Goal: Information Seeking & Learning: Learn about a topic

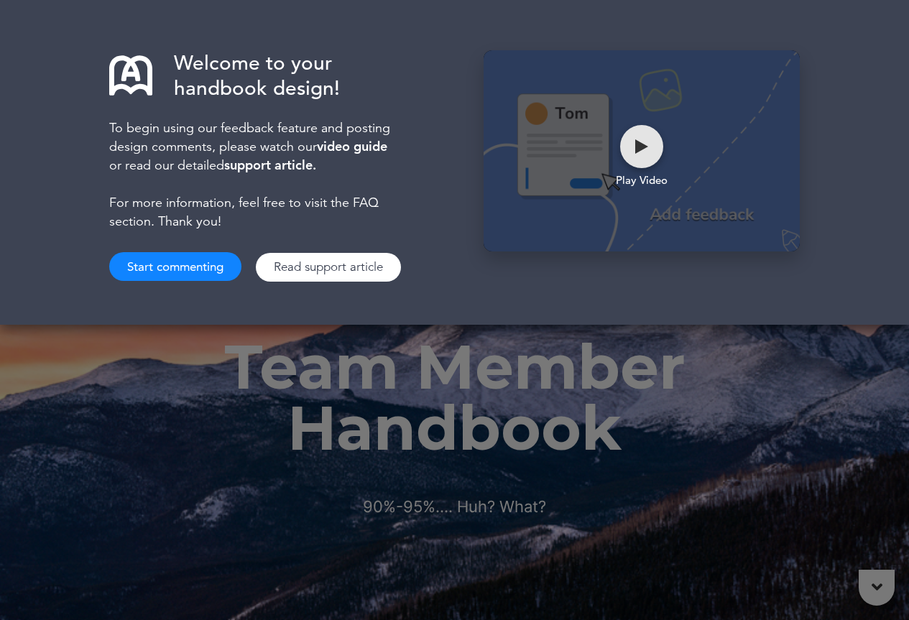
click at [651, 144] on div at bounding box center [641, 146] width 43 height 43
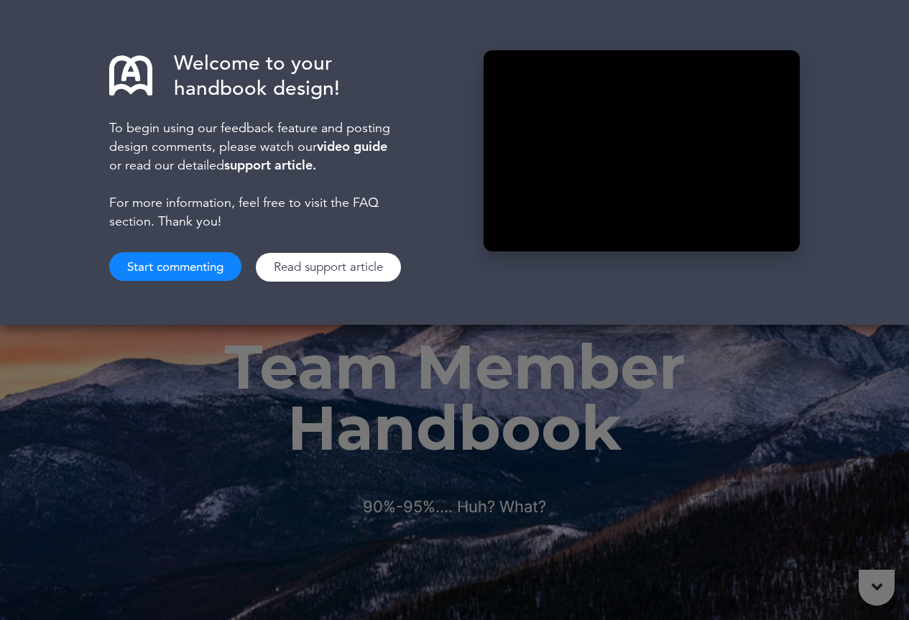
click at [207, 264] on button "Start commenting" at bounding box center [175, 266] width 132 height 29
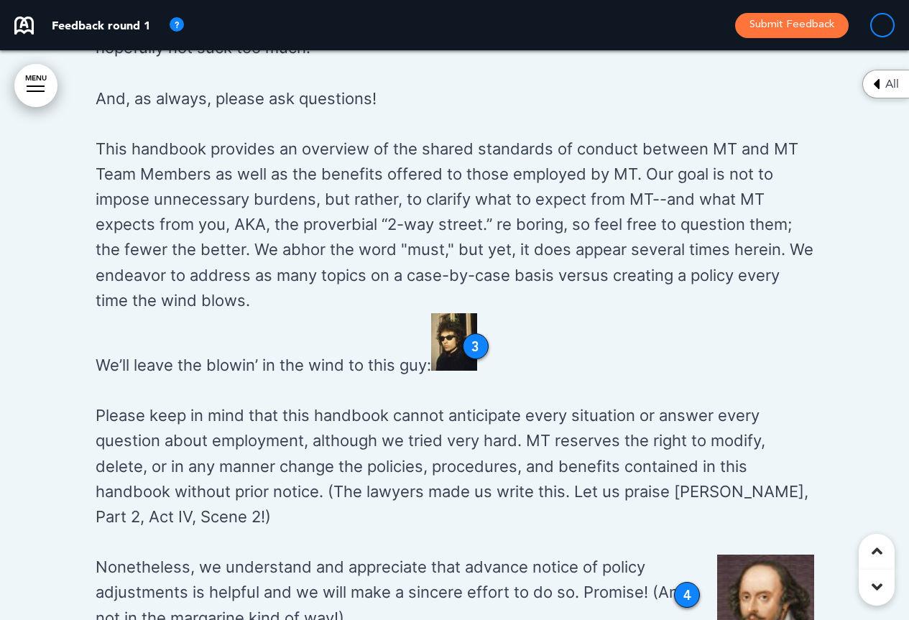
scroll to position [1245, 0]
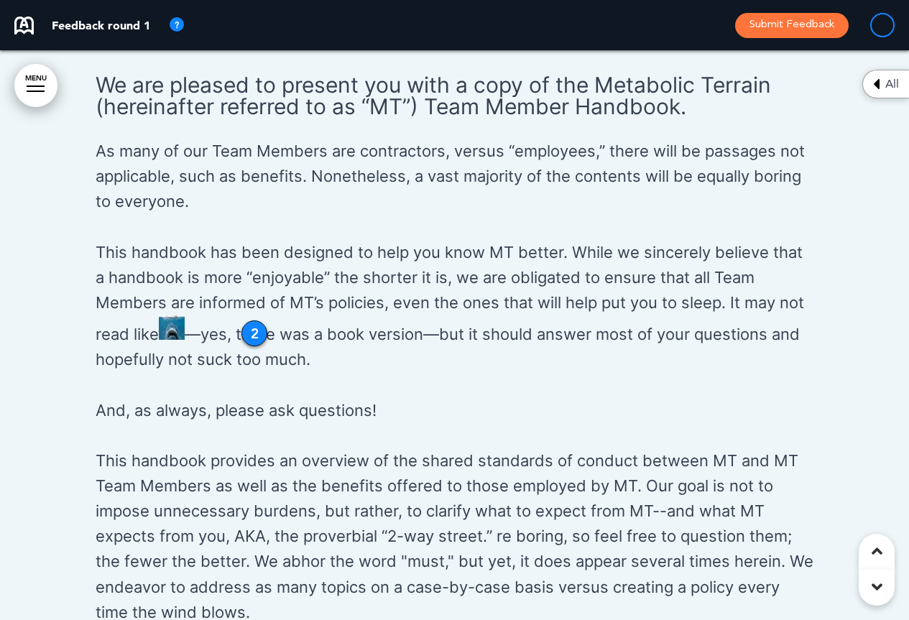
click at [178, 21] on img at bounding box center [176, 25] width 17 height 17
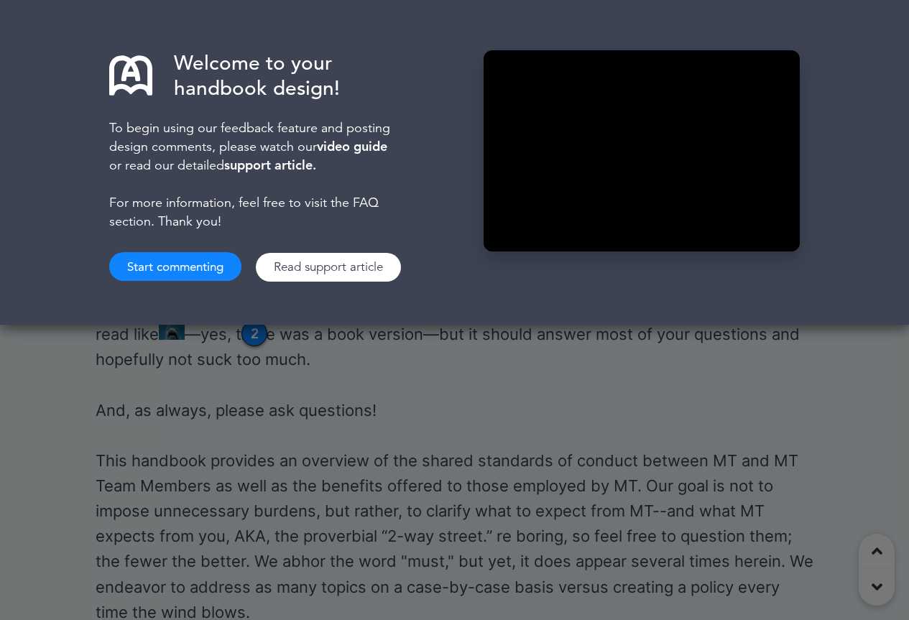
click at [195, 263] on button "Start commenting" at bounding box center [175, 266] width 132 height 29
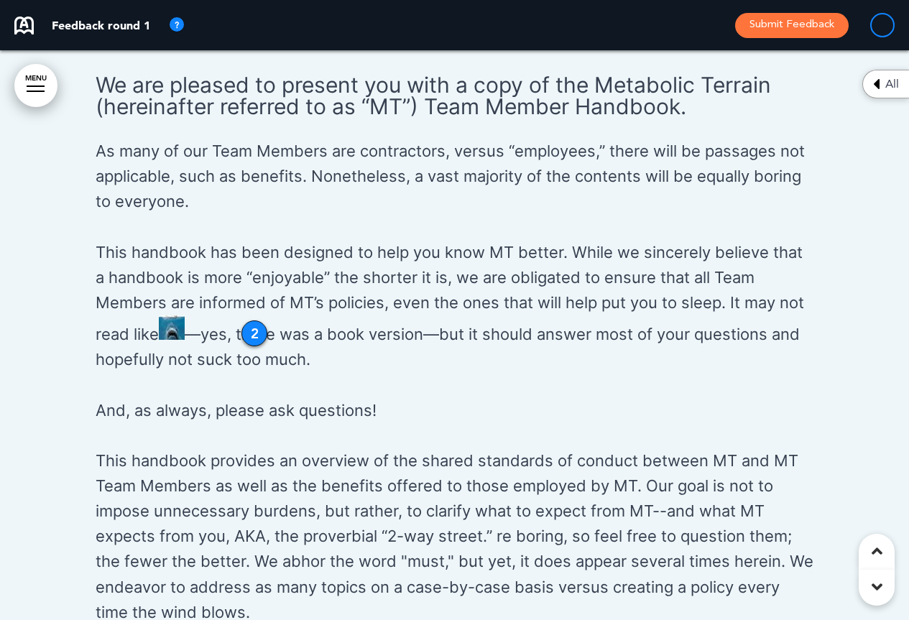
scroll to position [1557, 0]
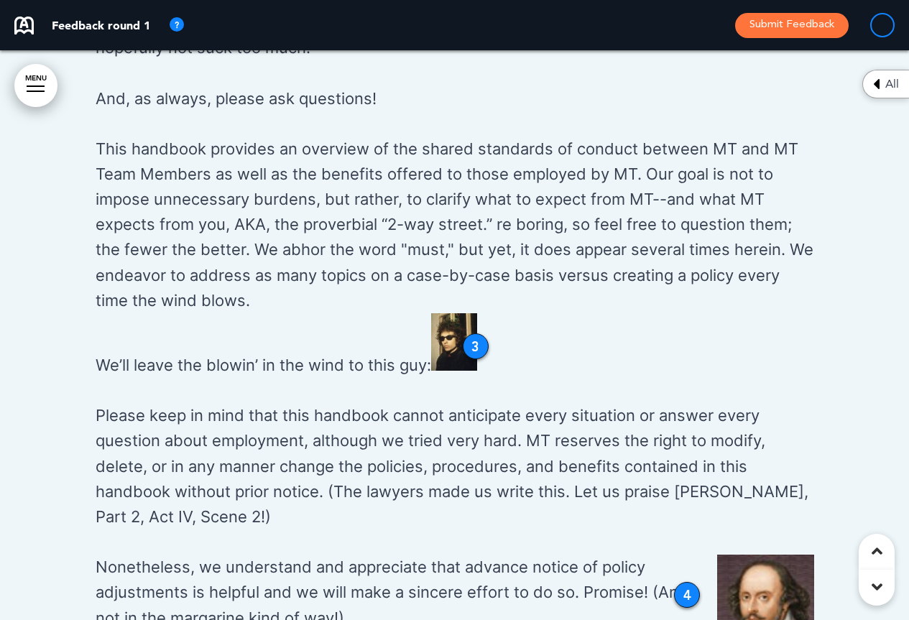
click at [881, 85] on div "All" at bounding box center [885, 84] width 47 height 29
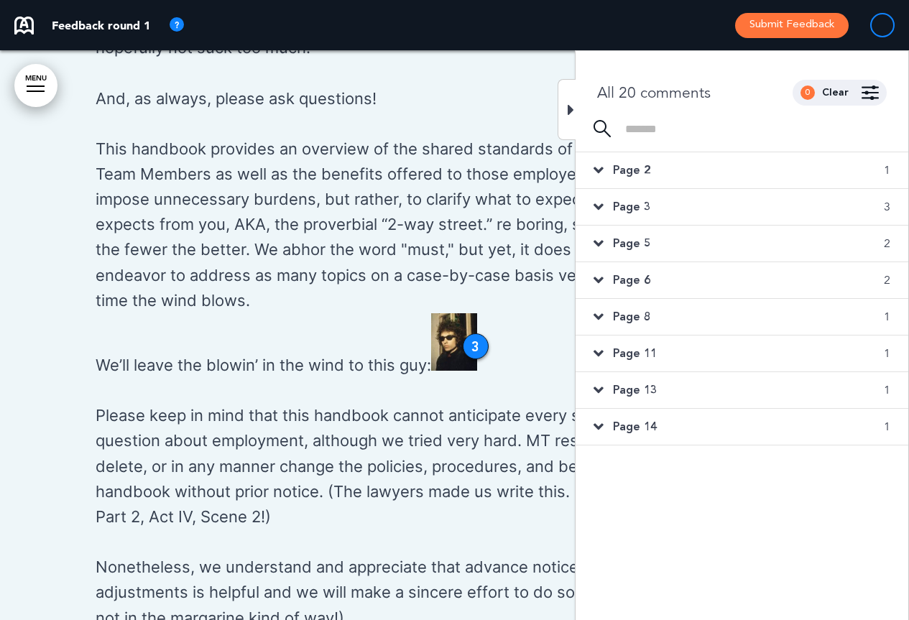
click at [626, 174] on span "Page 2" at bounding box center [631, 170] width 37 height 16
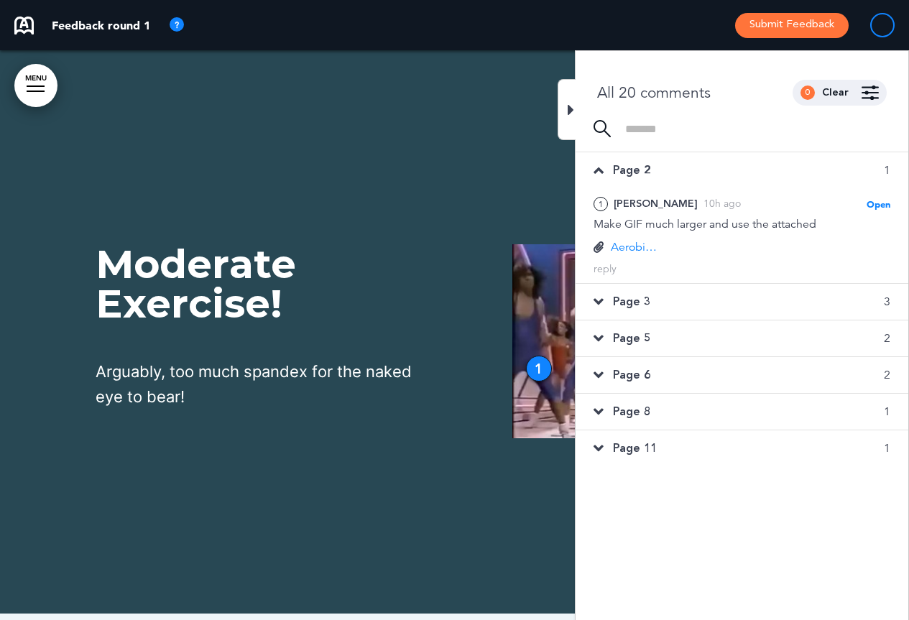
scroll to position [570, 0]
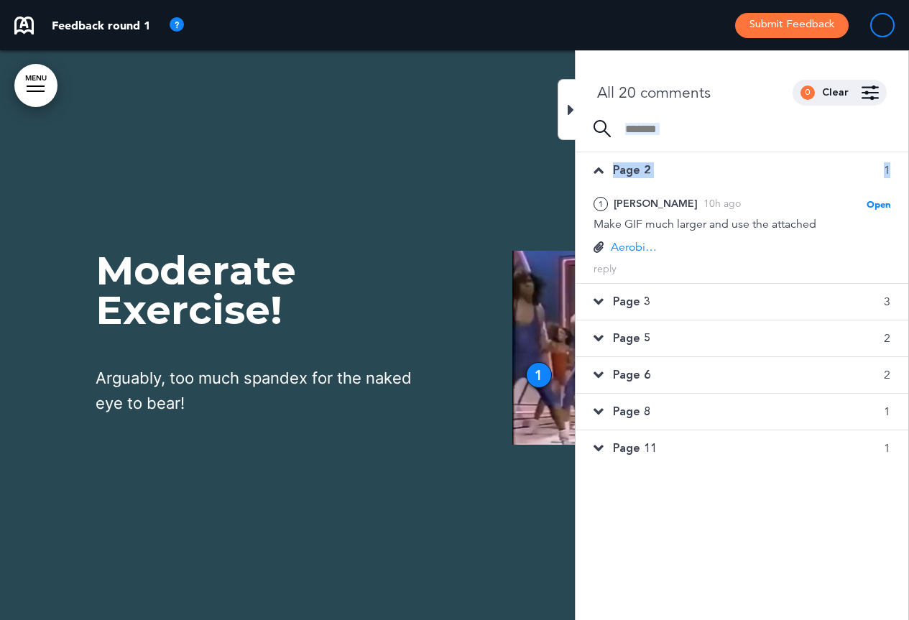
drag, startPoint x: 906, startPoint y: 167, endPoint x: 905, endPoint y: 123, distance: 44.6
click at [905, 123] on div "All 20 comments 0 Clear Made by... Any one All [PERSON_NAME] ( [PERSON_NAME][EM…" at bounding box center [742, 360] width 334 height 620
click at [774, 143] on div at bounding box center [741, 136] width 333 height 32
click at [644, 165] on span "Page 2" at bounding box center [631, 170] width 37 height 16
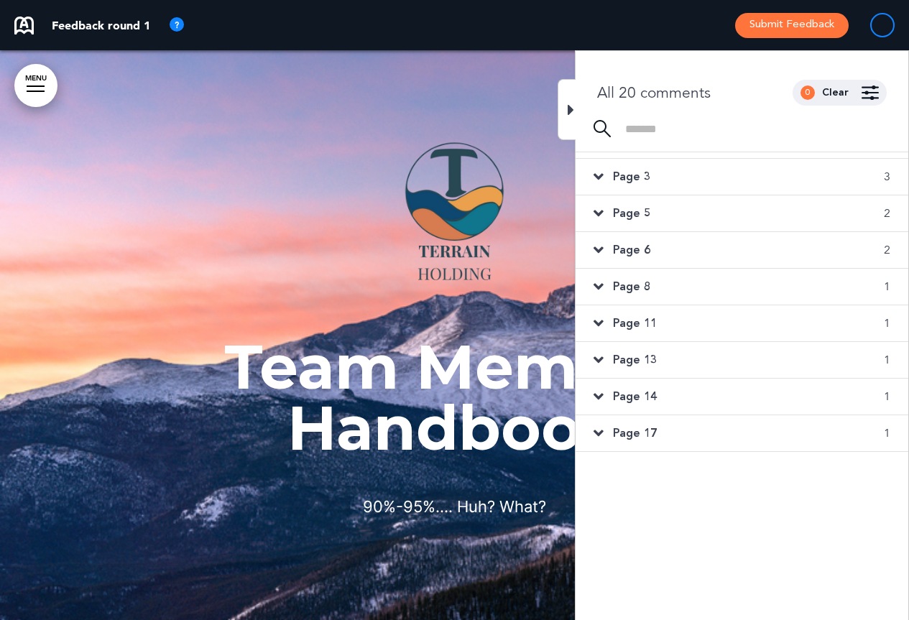
scroll to position [0, 0]
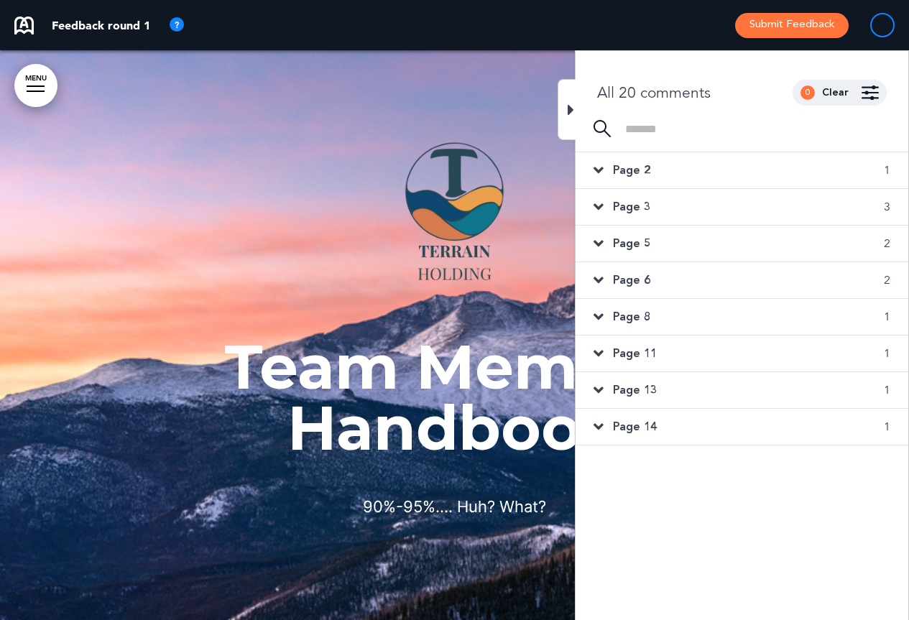
click at [621, 171] on span "Page 2" at bounding box center [631, 170] width 37 height 16
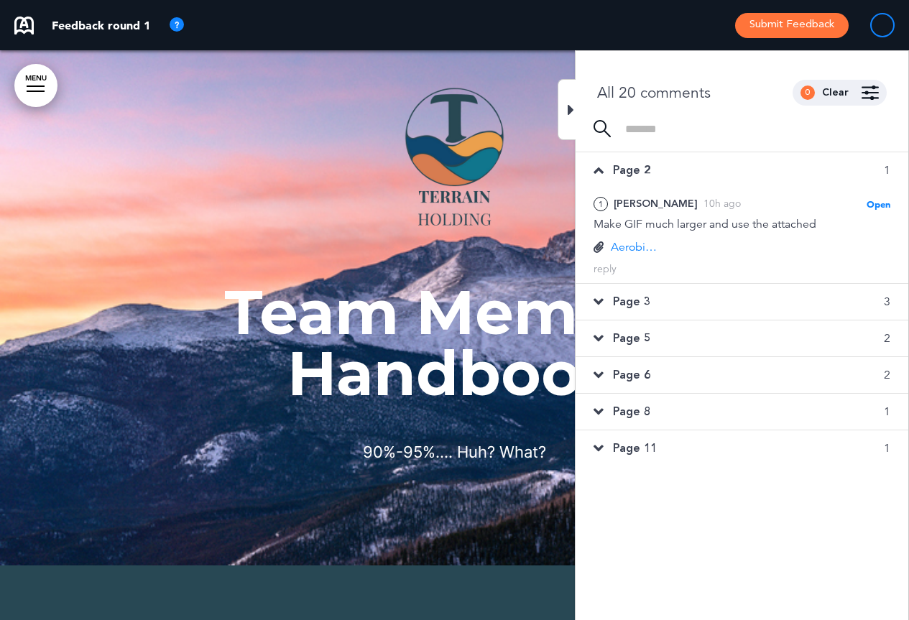
scroll to position [570, 0]
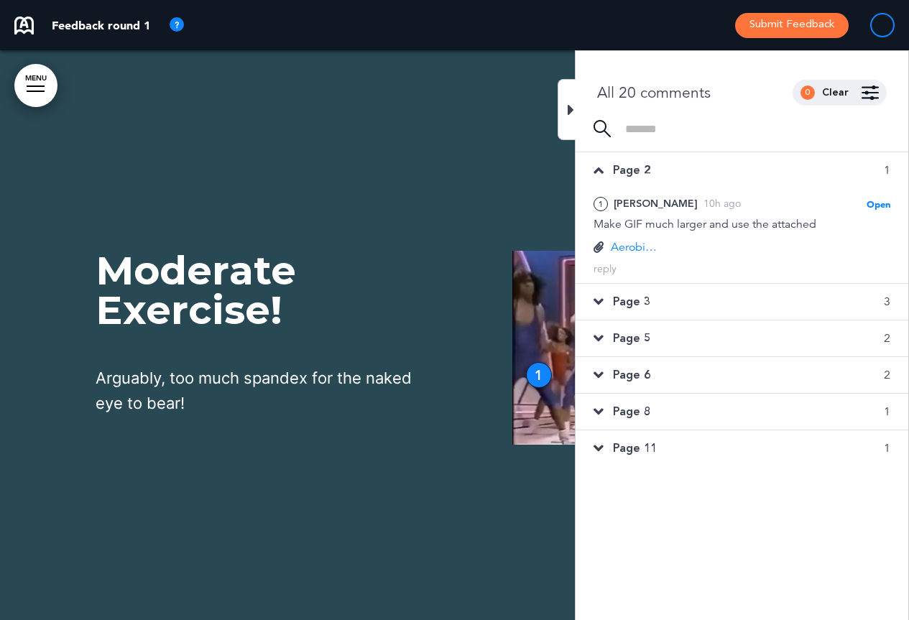
click at [647, 300] on span "Page 3" at bounding box center [631, 302] width 37 height 16
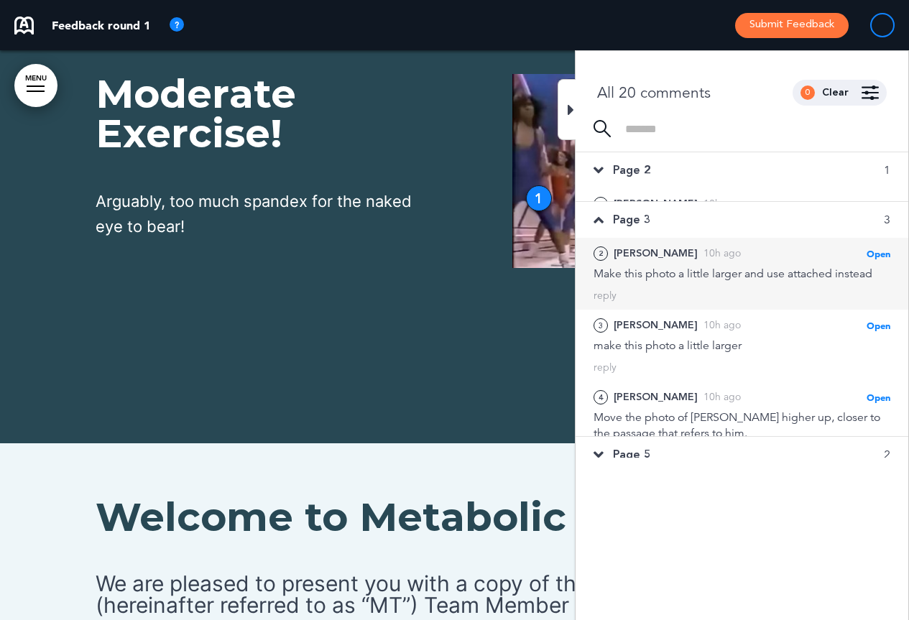
scroll to position [1139, 0]
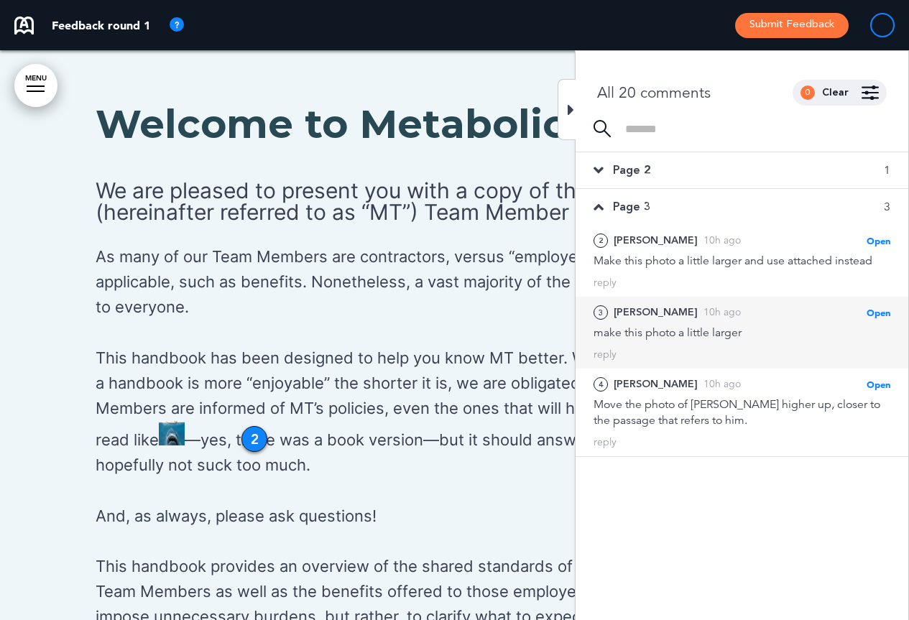
click at [630, 311] on div "[PERSON_NAME]" at bounding box center [655, 313] width 84 height 16
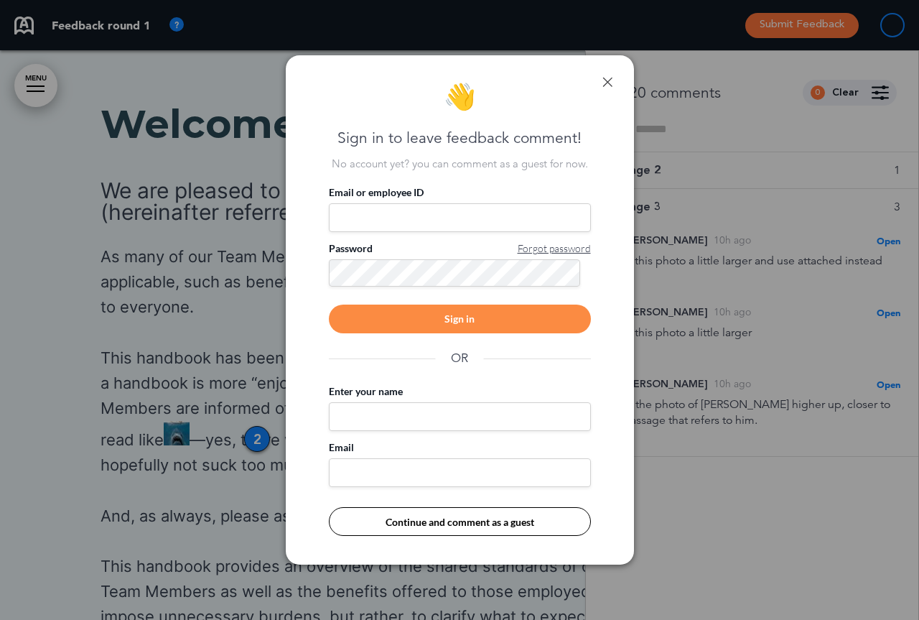
click at [607, 84] on link at bounding box center [608, 82] width 10 height 10
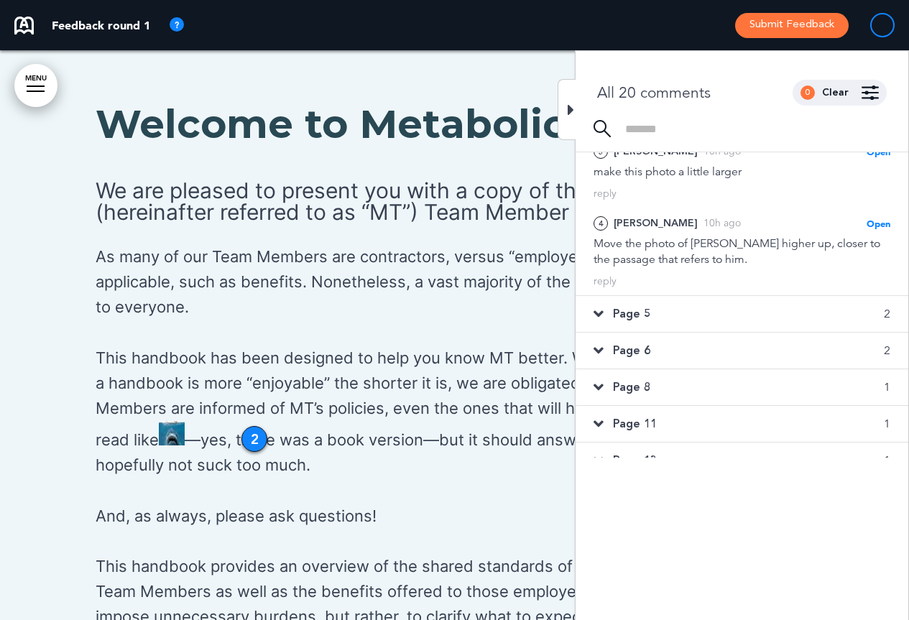
scroll to position [198, 0]
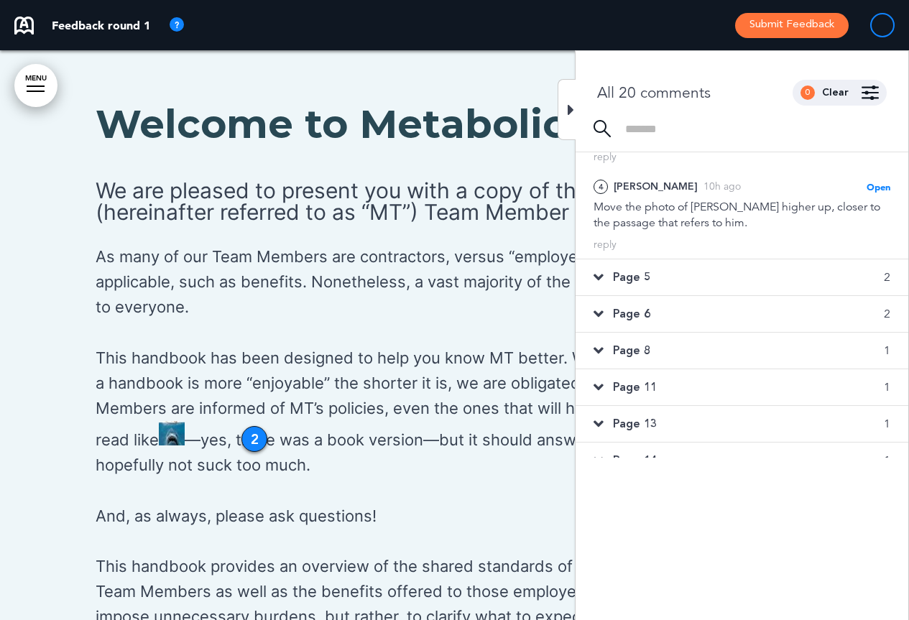
click at [642, 272] on span "Page 5" at bounding box center [631, 277] width 37 height 16
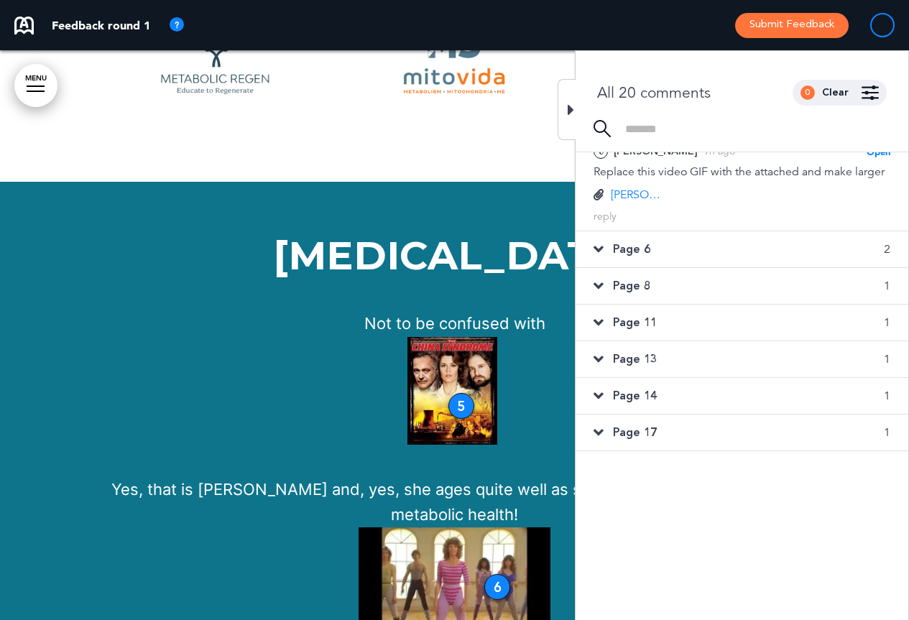
scroll to position [2913, 0]
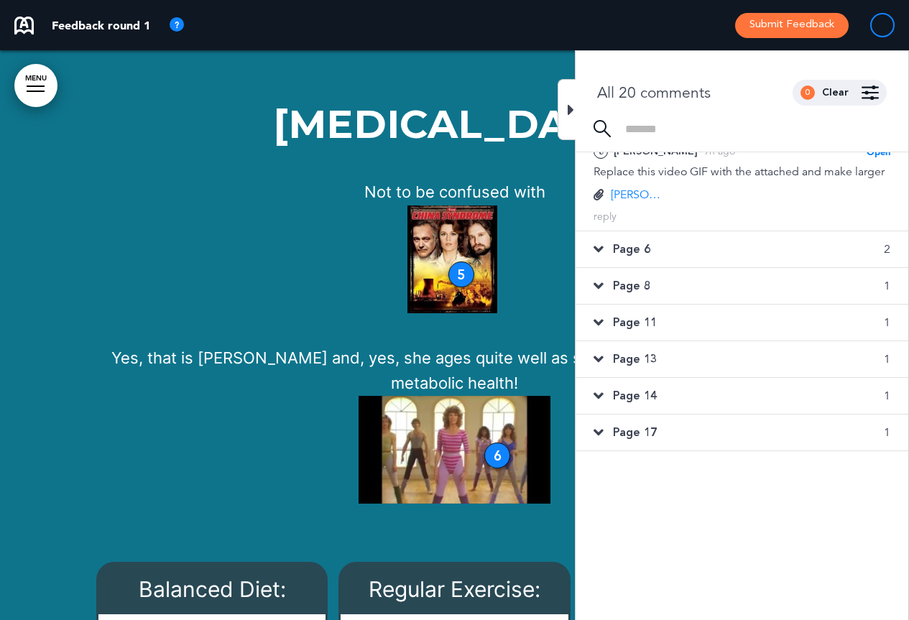
click at [636, 257] on span "Page 6" at bounding box center [631, 249] width 37 height 16
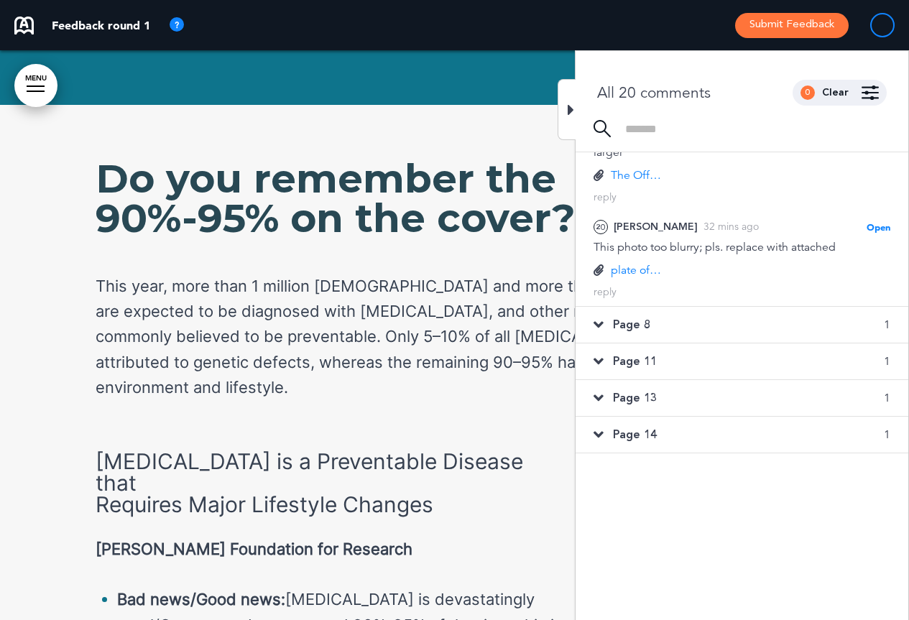
scroll to position [3829, 0]
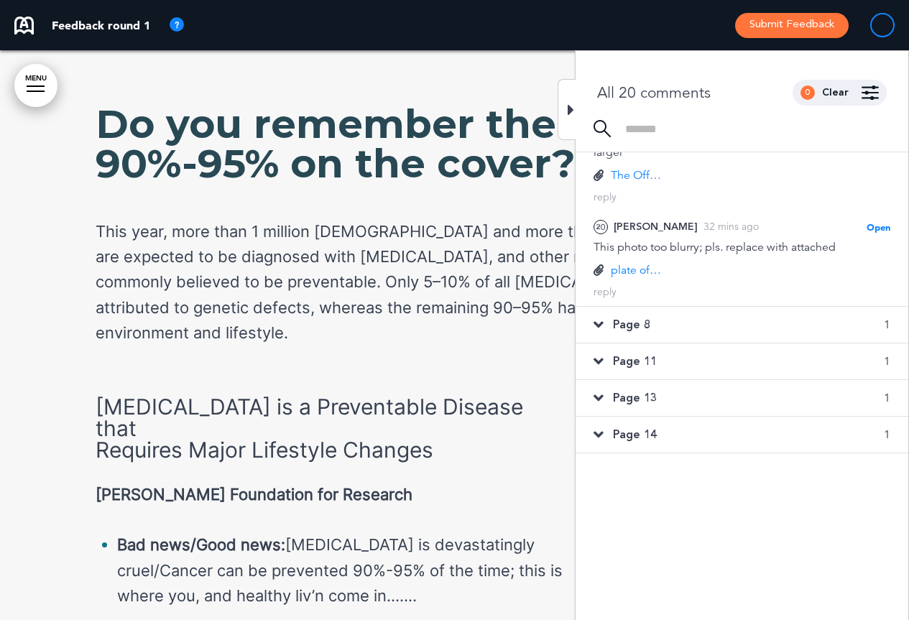
click at [649, 323] on span "Page 8" at bounding box center [631, 325] width 37 height 16
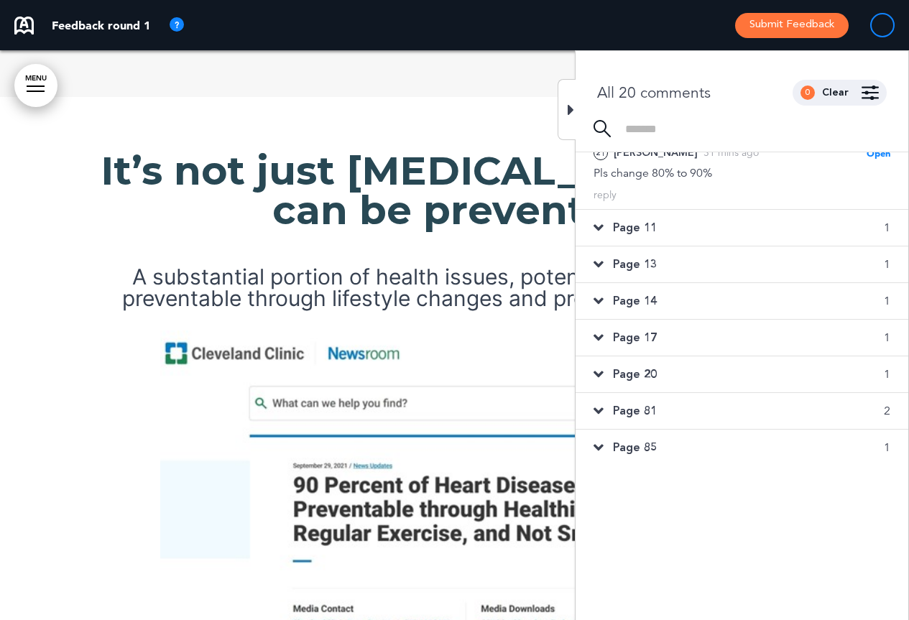
scroll to position [176, 0]
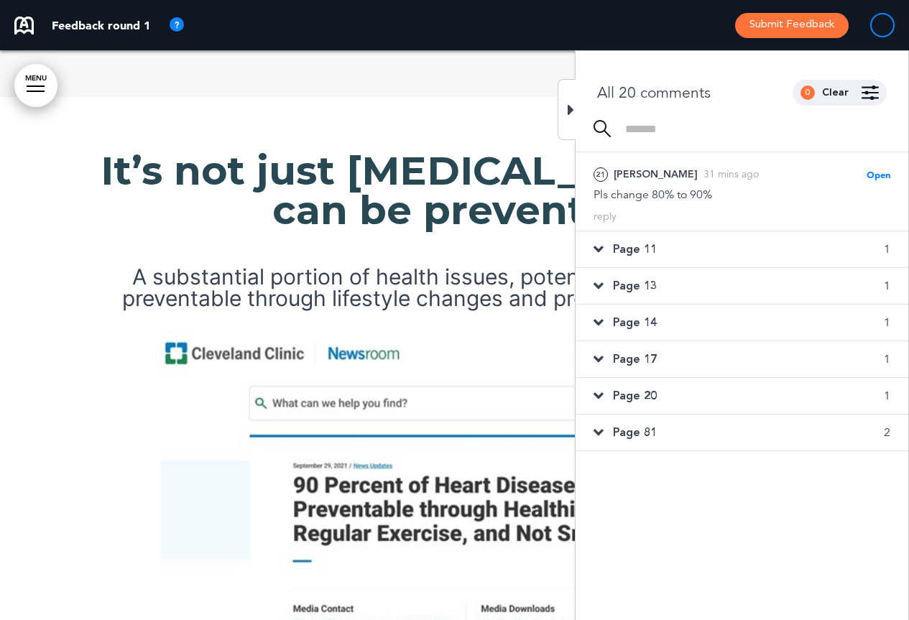
click at [638, 253] on span "Page 11" at bounding box center [635, 249] width 44 height 16
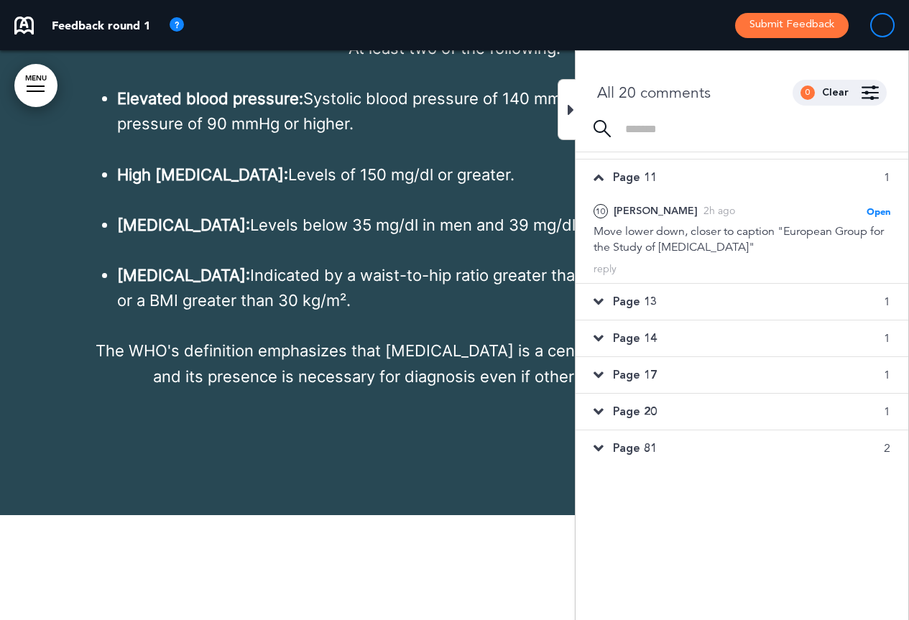
scroll to position [9535, 0]
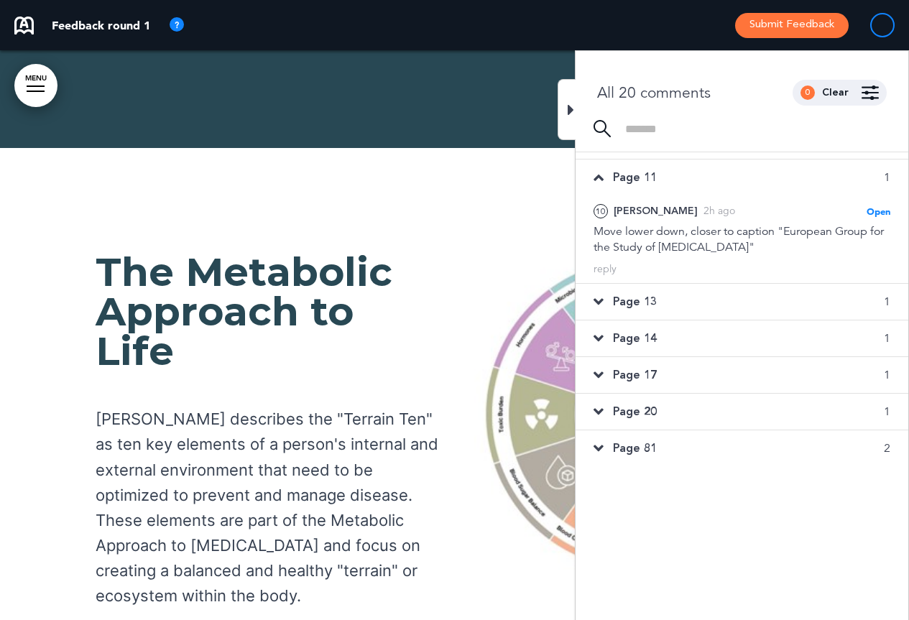
click at [639, 297] on span "Page 13" at bounding box center [635, 302] width 44 height 16
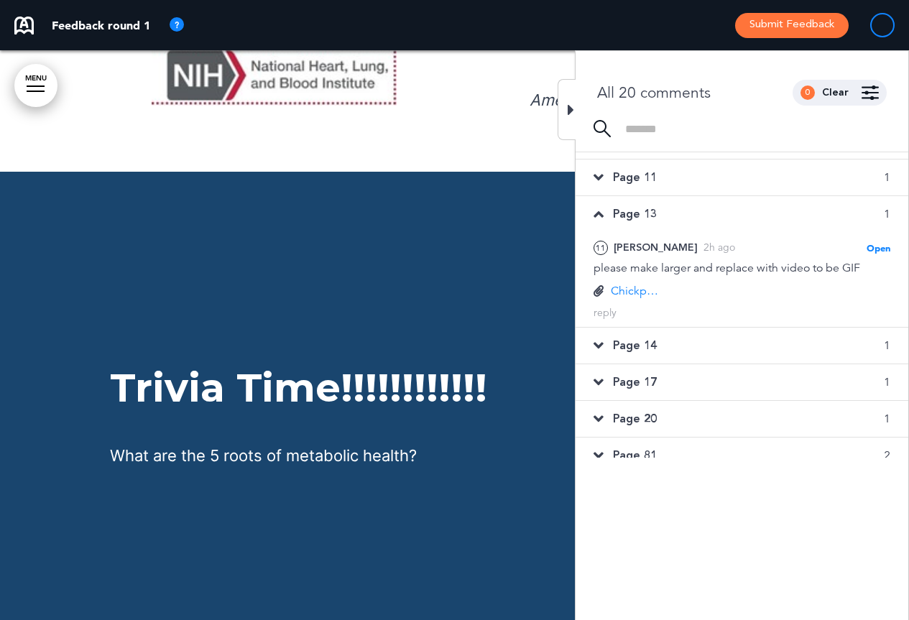
scroll to position [10652, 0]
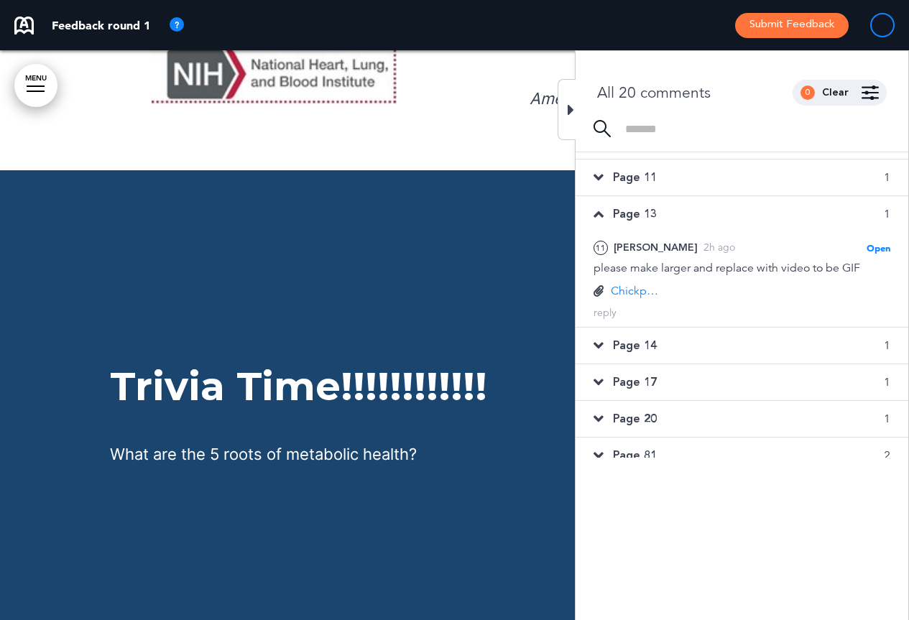
click at [641, 340] on span "Page 14" at bounding box center [635, 346] width 44 height 16
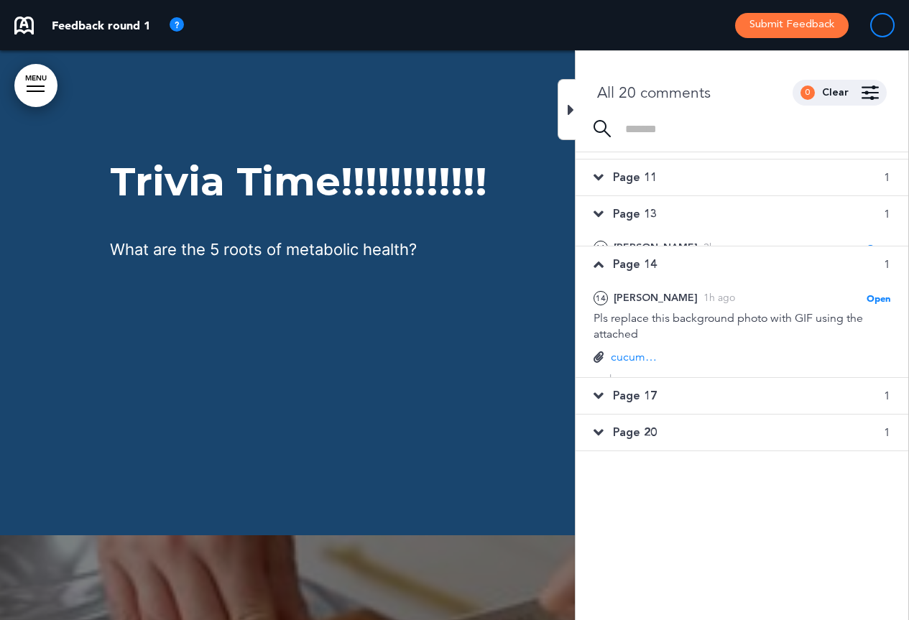
scroll to position [11221, 0]
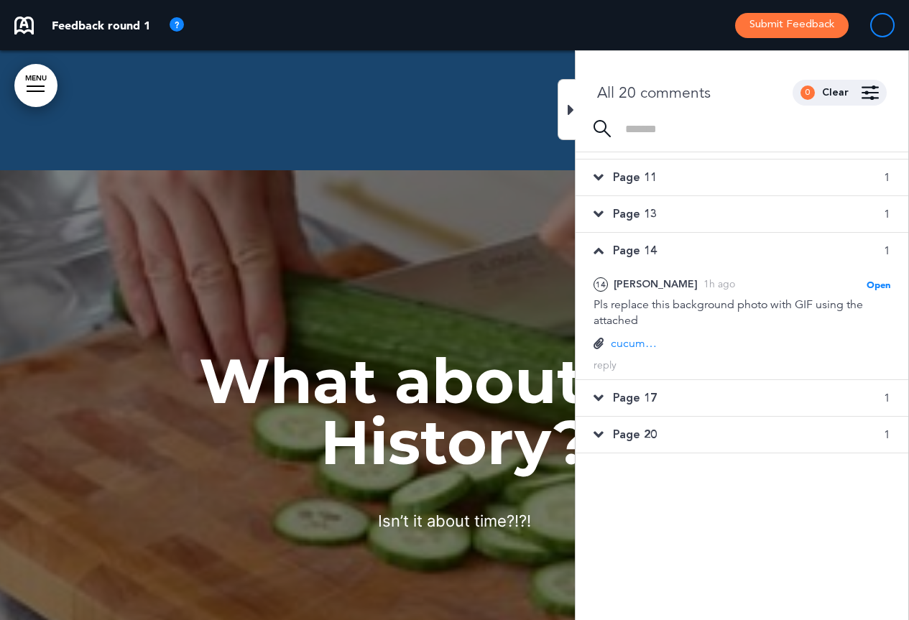
click at [645, 394] on span "Page 17" at bounding box center [635, 398] width 44 height 16
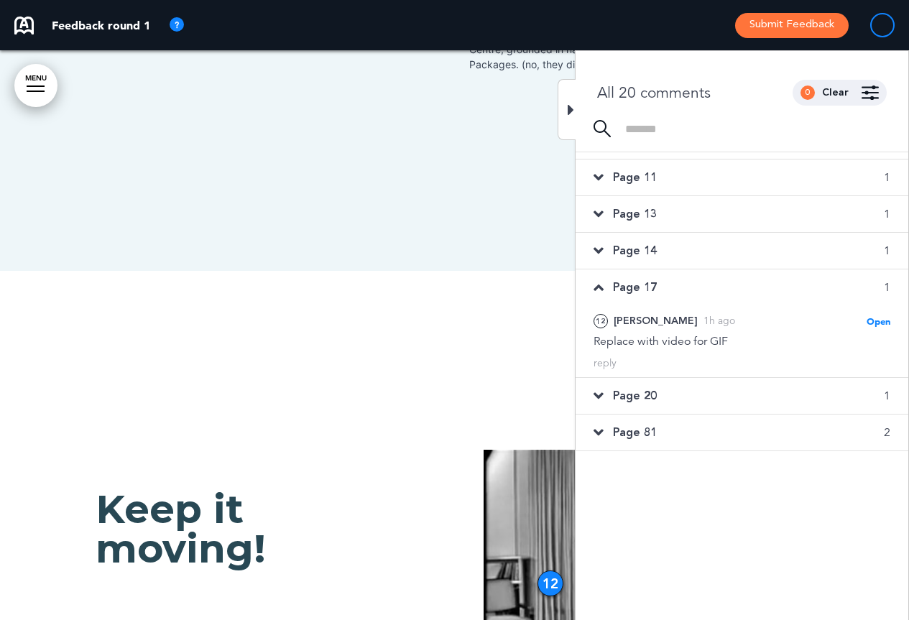
scroll to position [13014, 0]
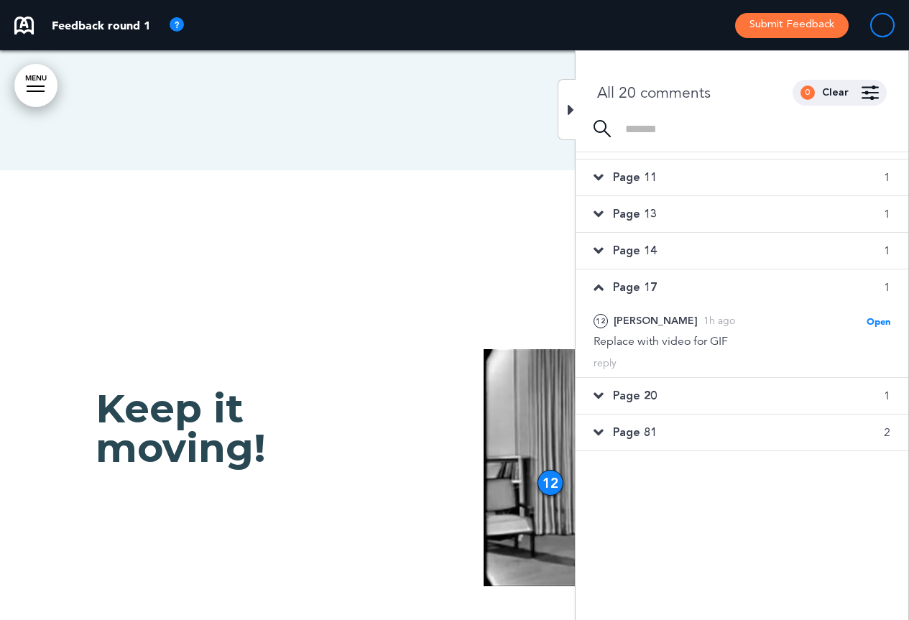
click at [643, 401] on span "Page 20" at bounding box center [635, 396] width 44 height 16
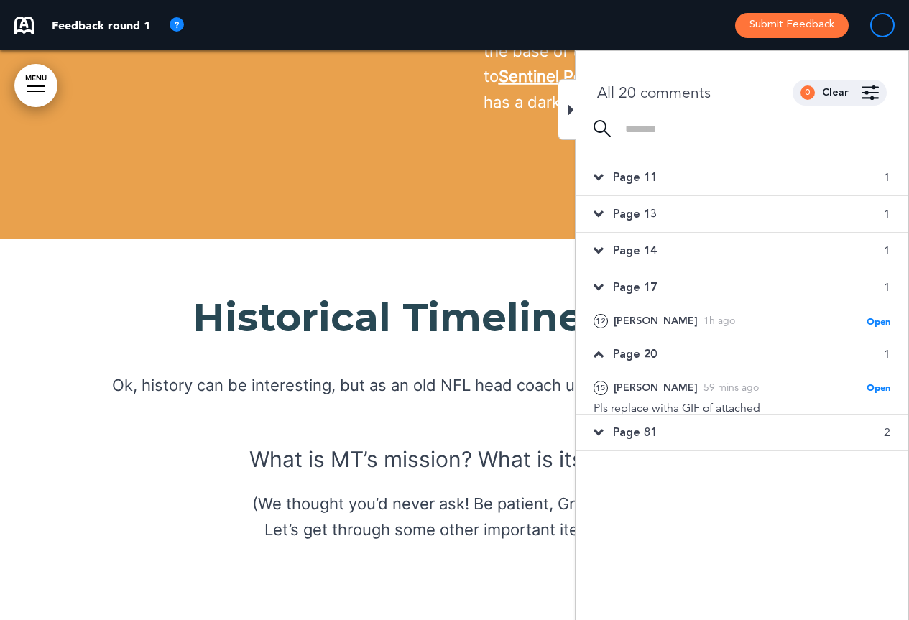
scroll to position [14859, 0]
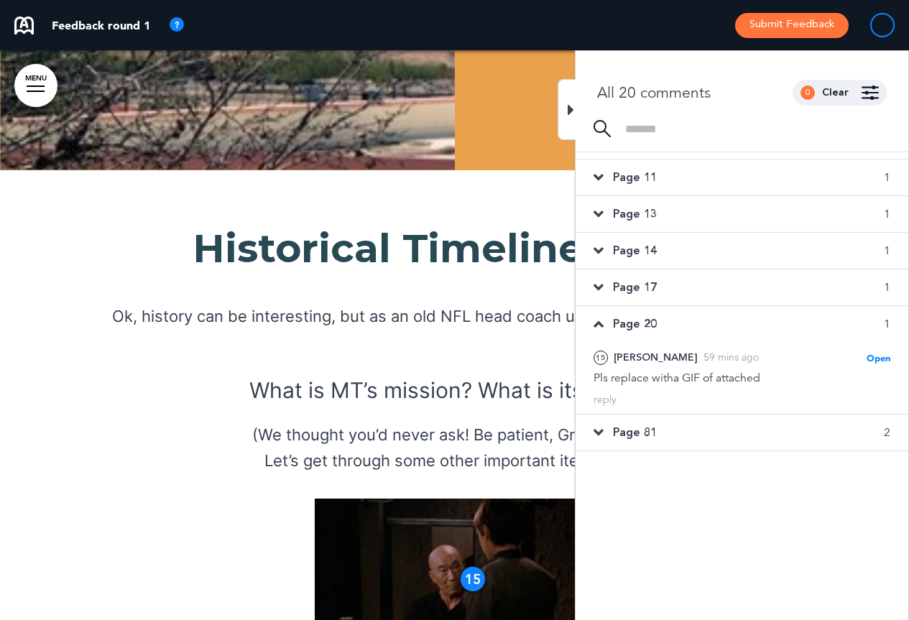
click at [647, 433] on span "Page 81" at bounding box center [635, 433] width 44 height 16
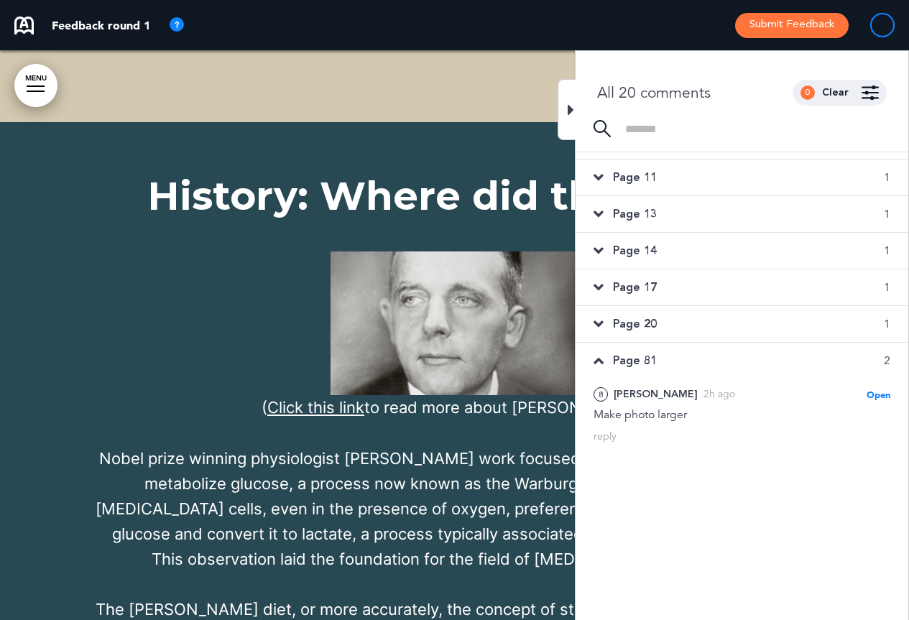
scroll to position [0, 0]
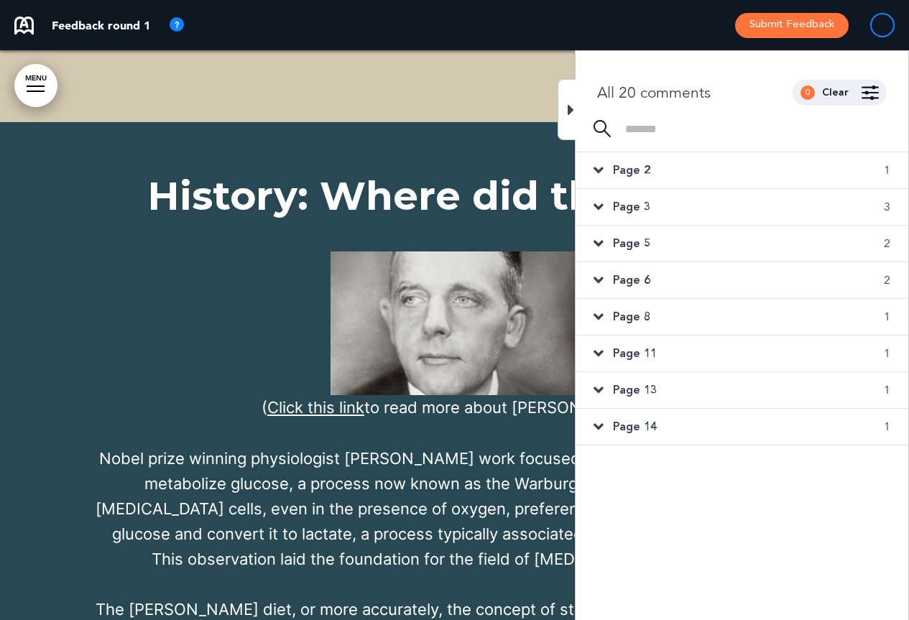
click at [647, 96] on div "All 20 comments" at bounding box center [653, 92] width 113 height 15
click at [164, 176] on div "History: Where did this start? ( Click this link to read more about [PERSON_NAM…" at bounding box center [455, 424] width 718 height 497
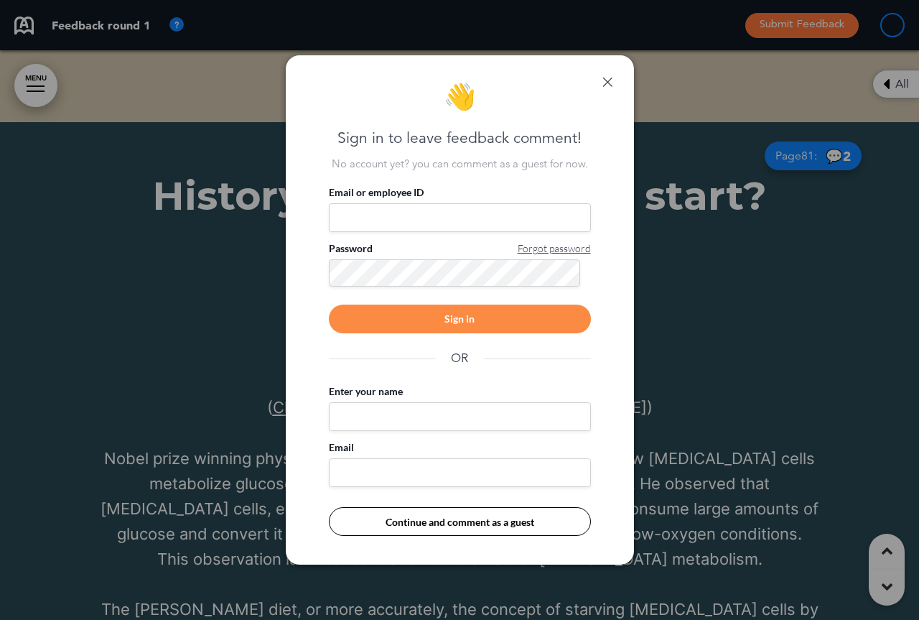
click at [608, 81] on link at bounding box center [608, 82] width 10 height 10
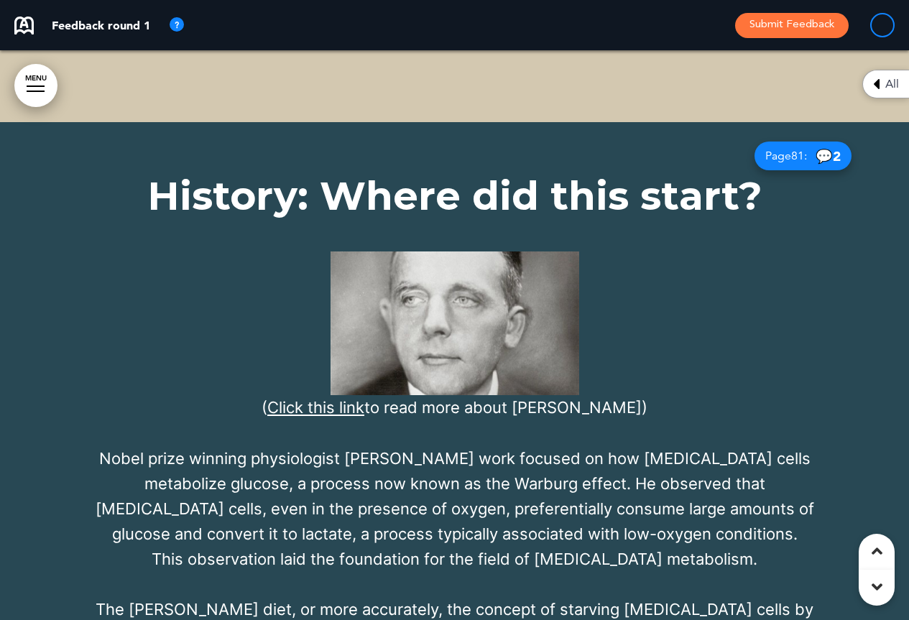
click at [779, 150] on span "Page 81 :" at bounding box center [786, 155] width 42 height 11
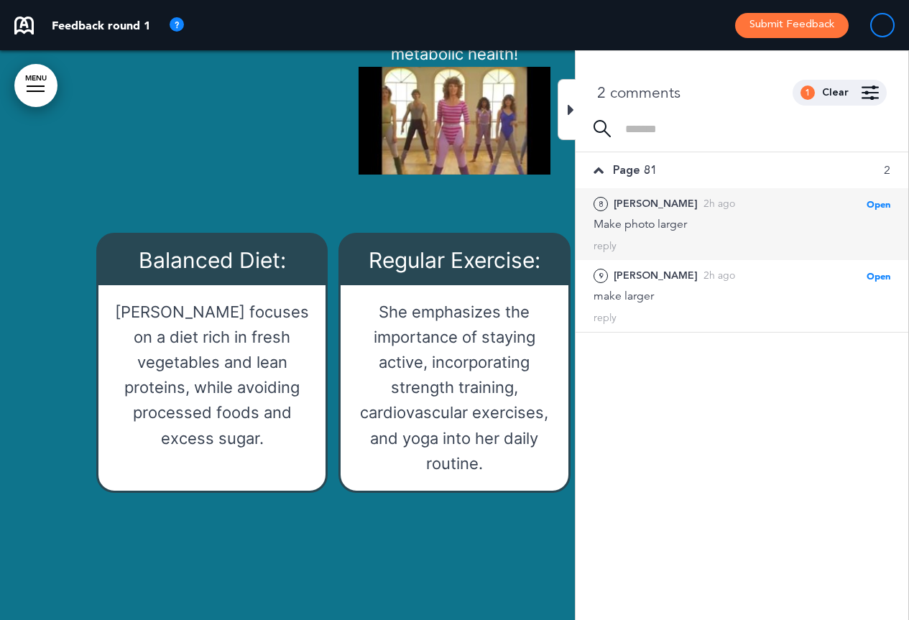
scroll to position [1063, 0]
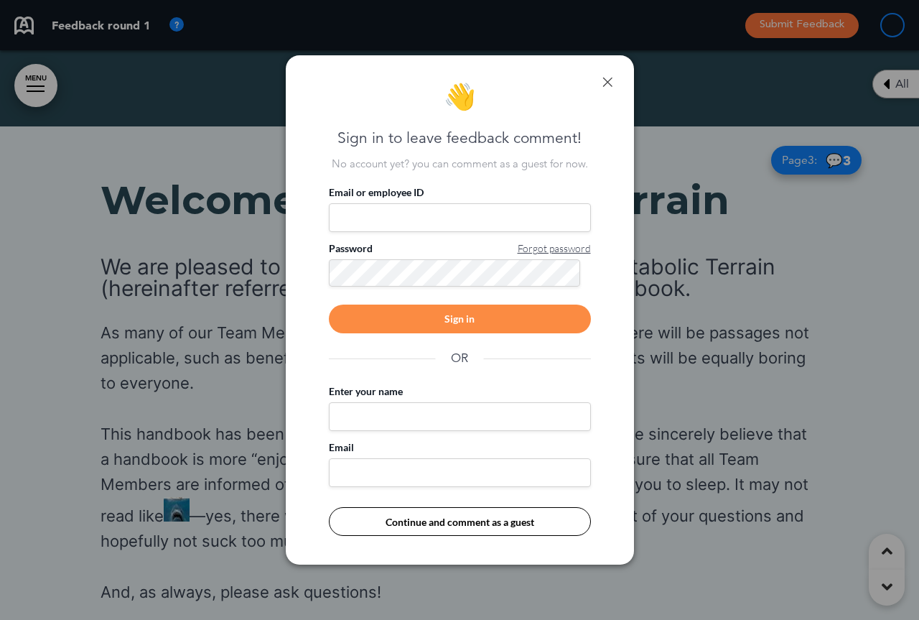
click at [608, 78] on link at bounding box center [608, 82] width 10 height 10
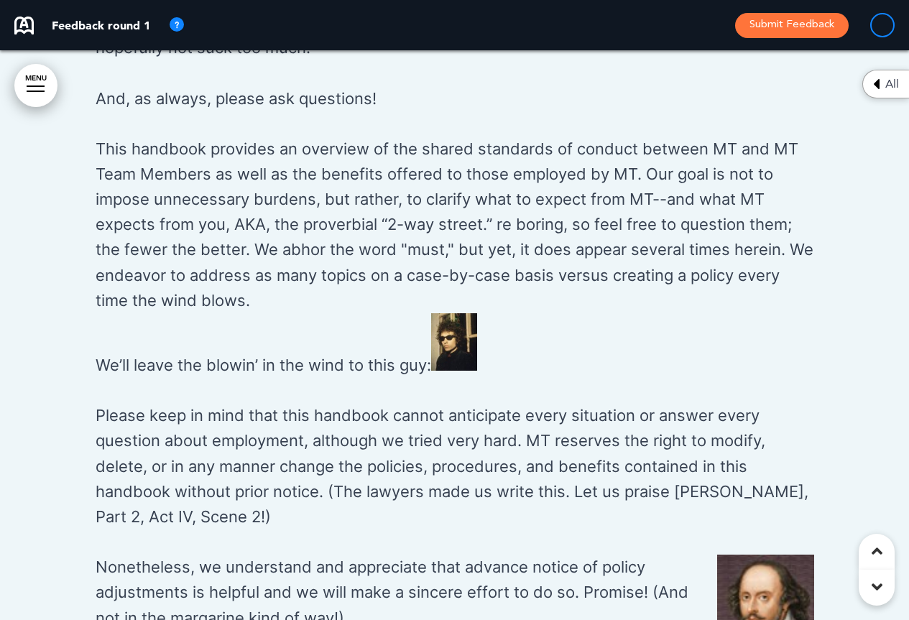
scroll to position [1245, 0]
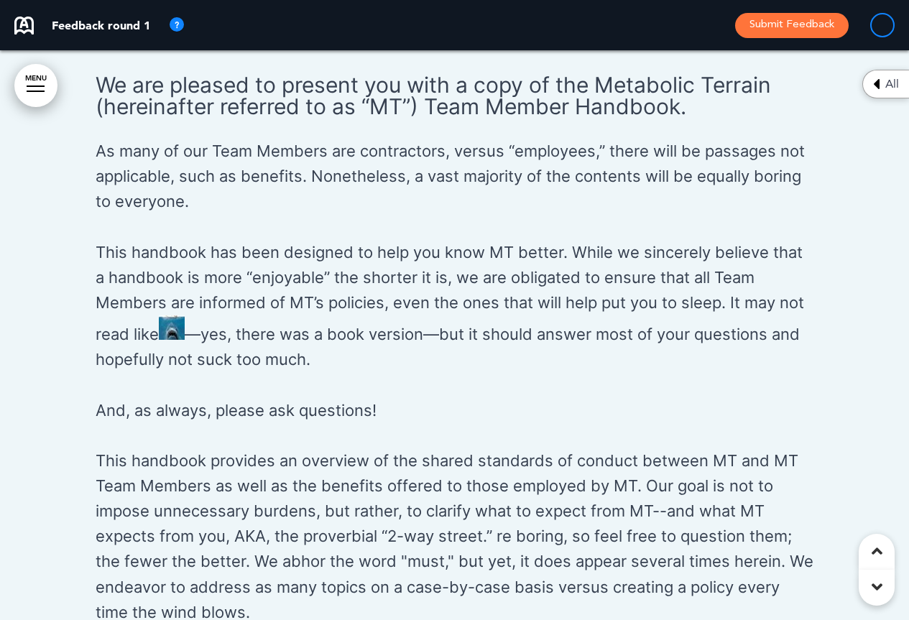
click at [892, 83] on span "All" at bounding box center [892, 83] width 14 height 11
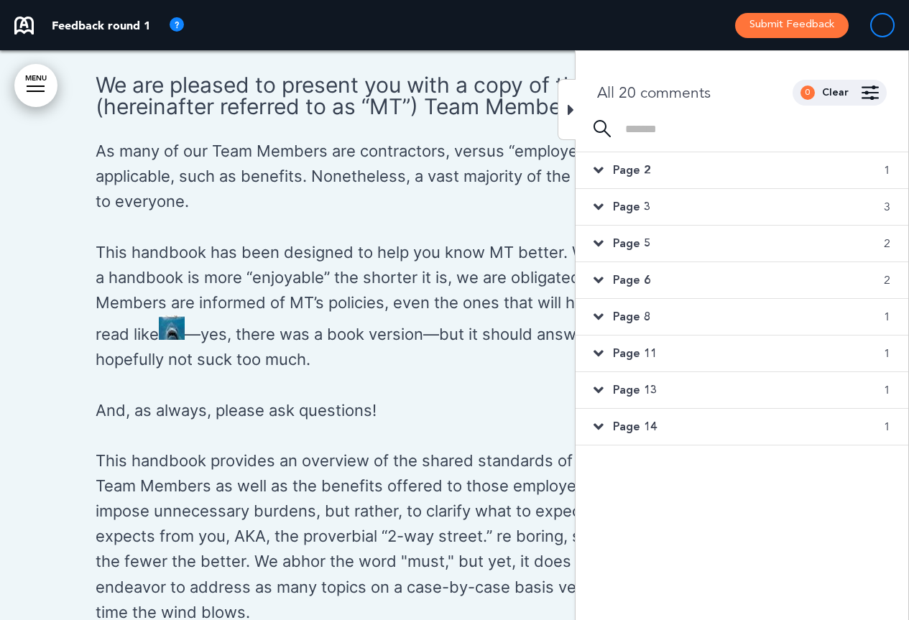
click at [575, 104] on div at bounding box center [566, 109] width 18 height 61
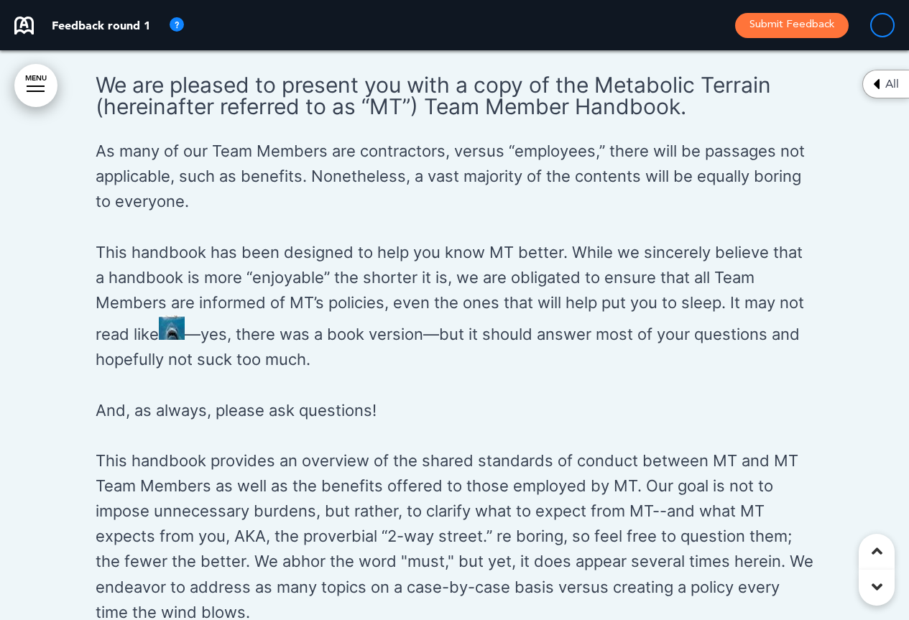
drag, startPoint x: 438, startPoint y: 330, endPoint x: 812, endPoint y: 348, distance: 374.7
click at [812, 348] on p "This handbook has been designed to help you know MT better. While we sincerely …" at bounding box center [455, 306] width 718 height 133
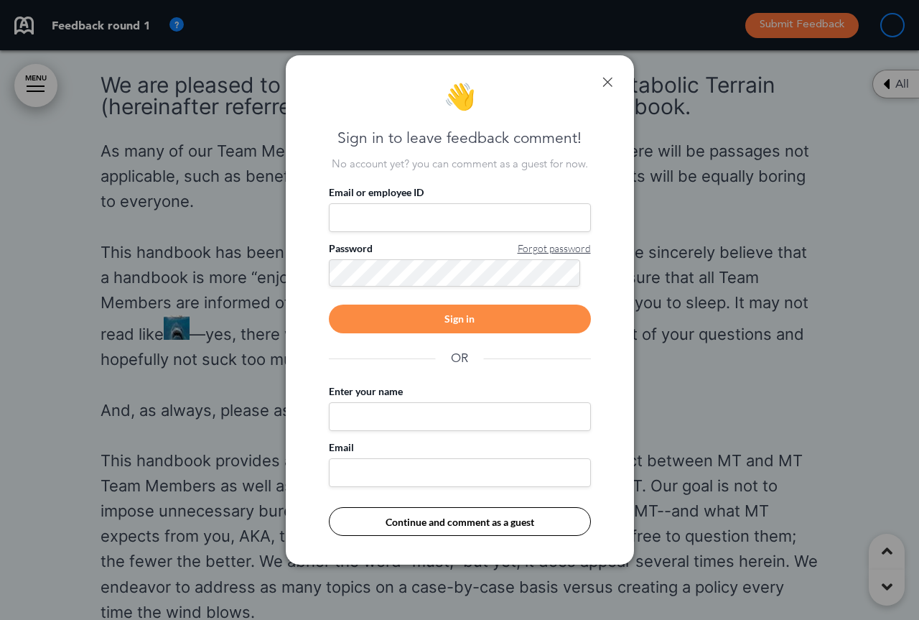
click at [608, 81] on link at bounding box center [608, 82] width 10 height 10
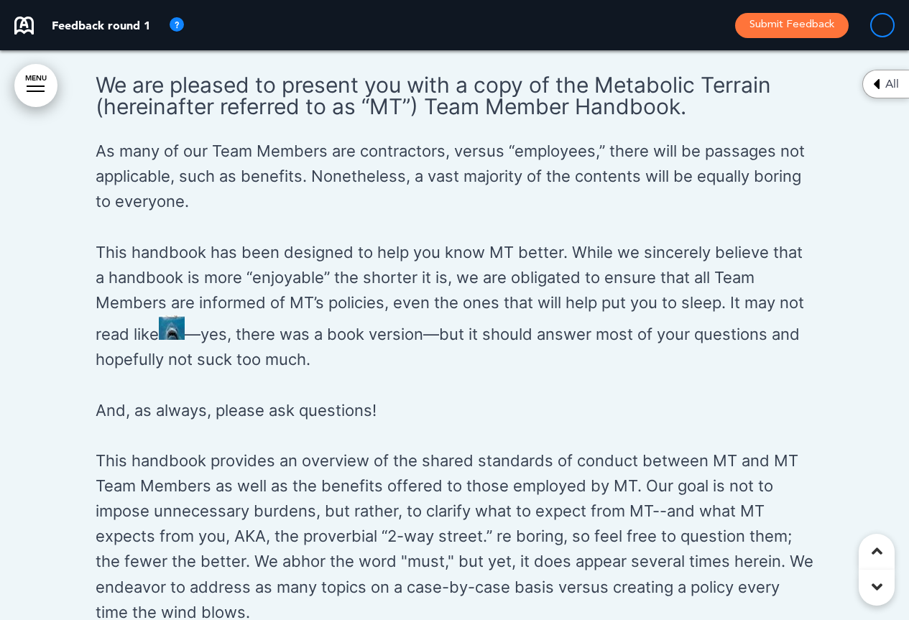
copy p "—but it should answer most of your questions and hopefully not suck too much."
click at [57, 213] on div at bounding box center [454, 483] width 909 height 1077
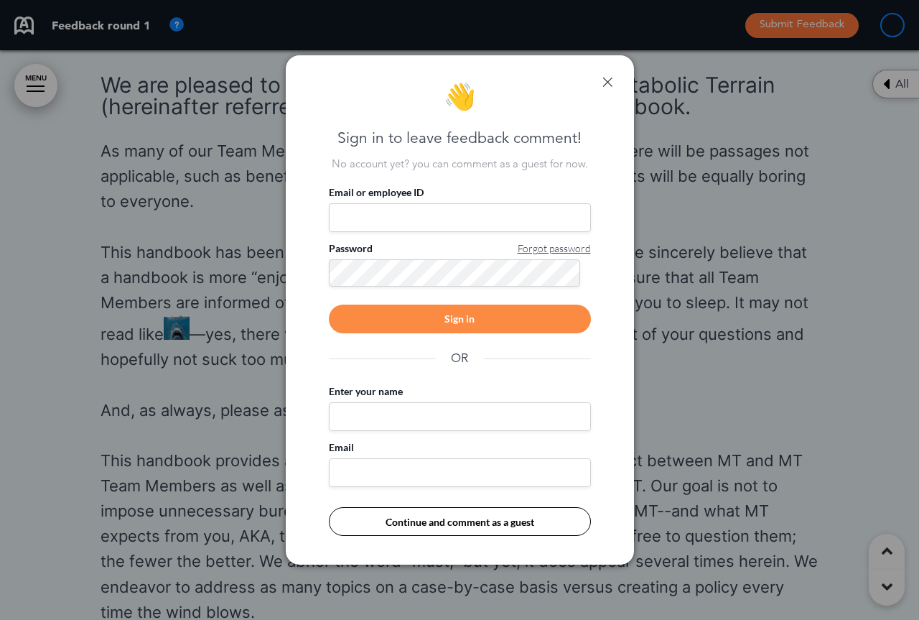
click at [608, 82] on link at bounding box center [608, 82] width 10 height 10
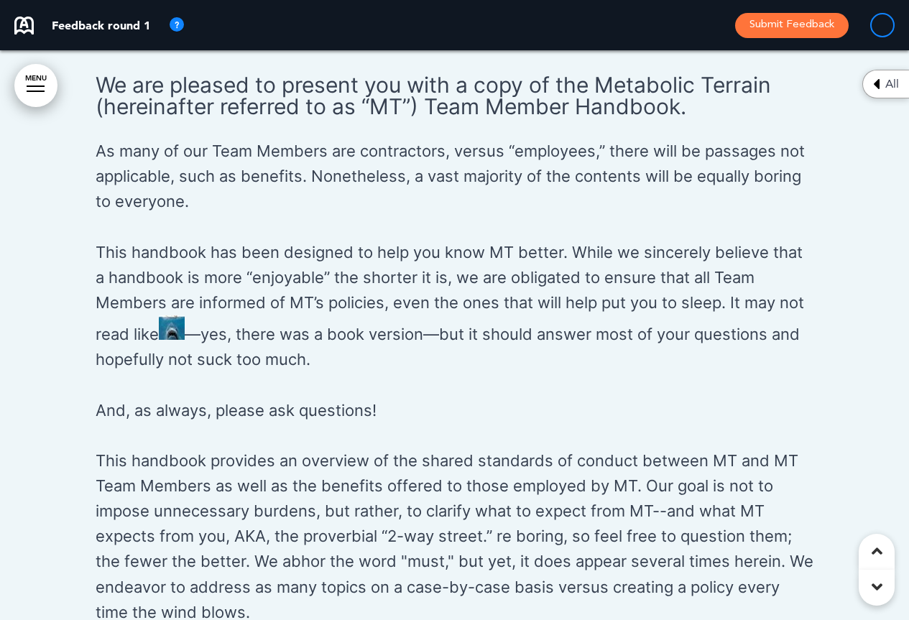
click at [636, 394] on div "We are pleased to present you with a copy of the Metabolic Terrain (hereinafter…" at bounding box center [455, 248] width 718 height 349
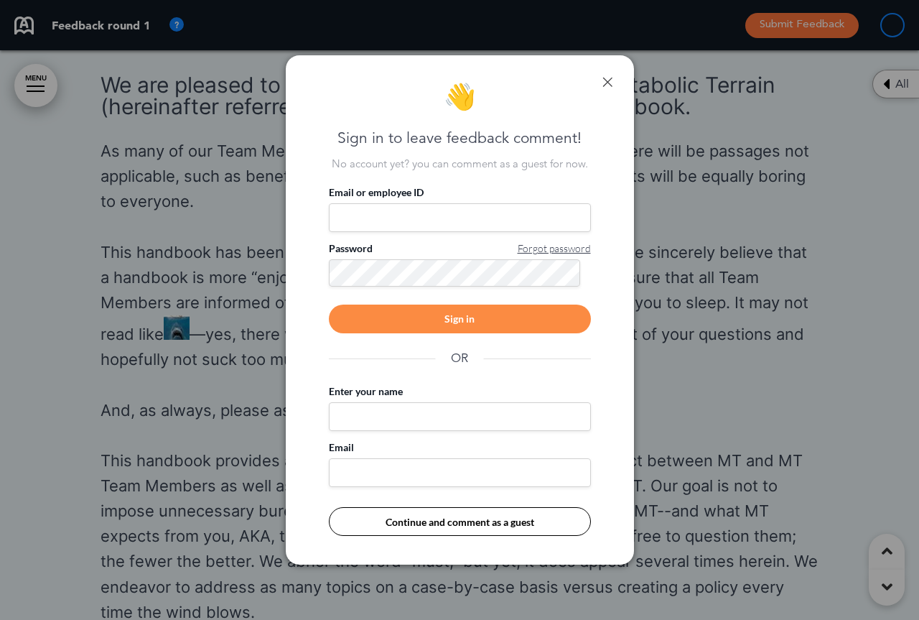
click at [604, 80] on link at bounding box center [608, 82] width 10 height 10
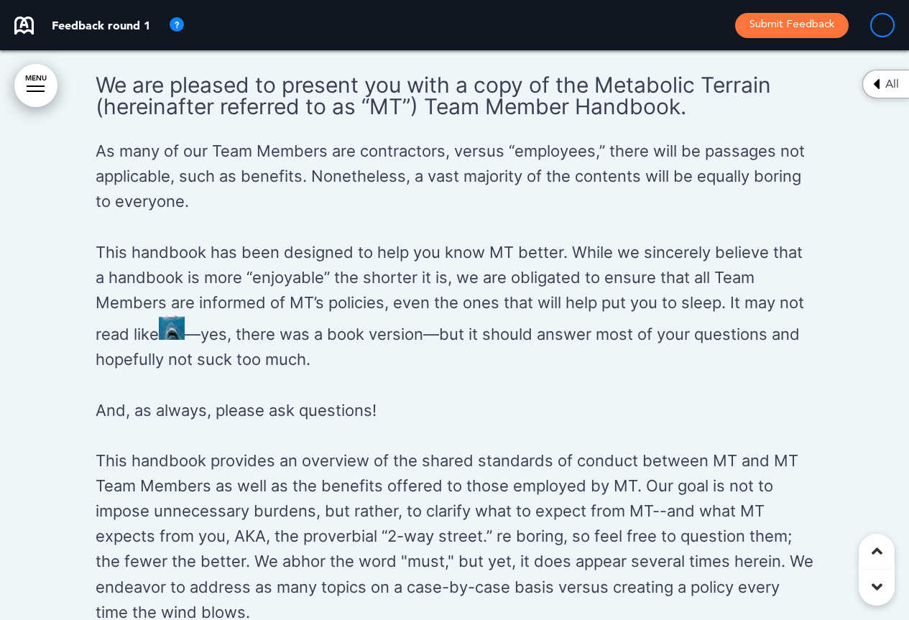
click at [879, 585] on icon at bounding box center [876, 586] width 11 height 17
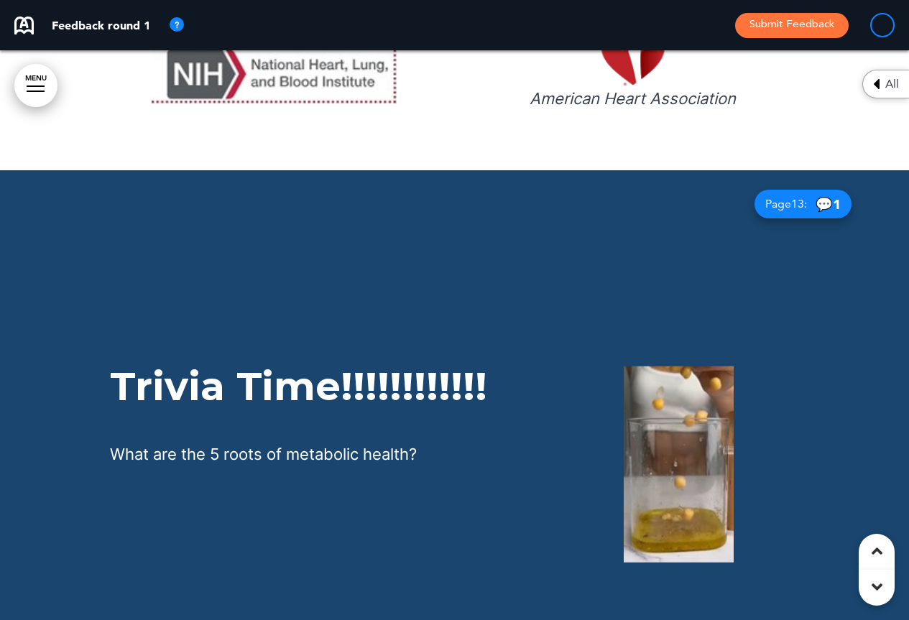
click at [879, 585] on icon at bounding box center [876, 586] width 11 height 17
click at [875, 540] on div at bounding box center [876, 552] width 36 height 36
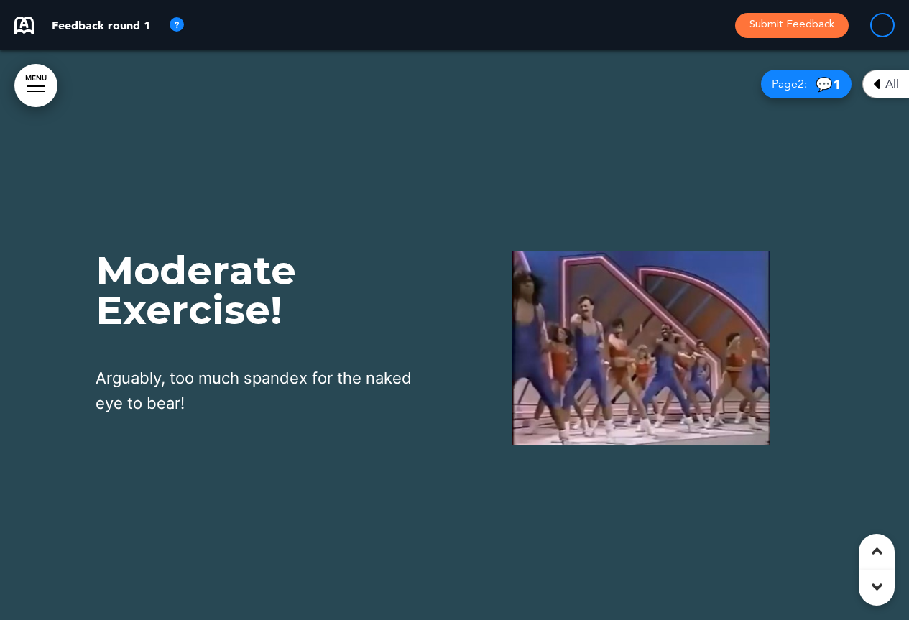
click at [874, 544] on icon at bounding box center [876, 550] width 11 height 17
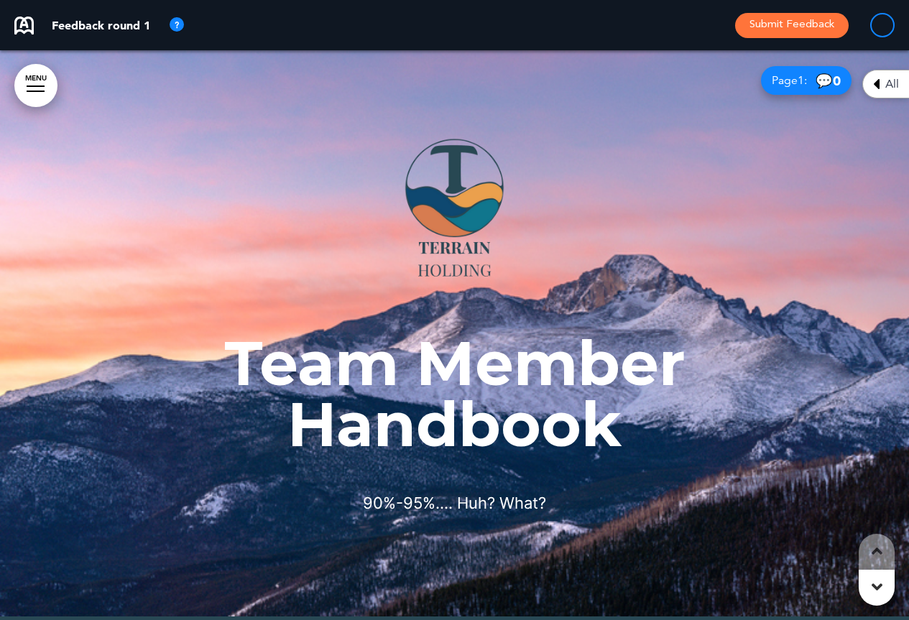
scroll to position [0, 0]
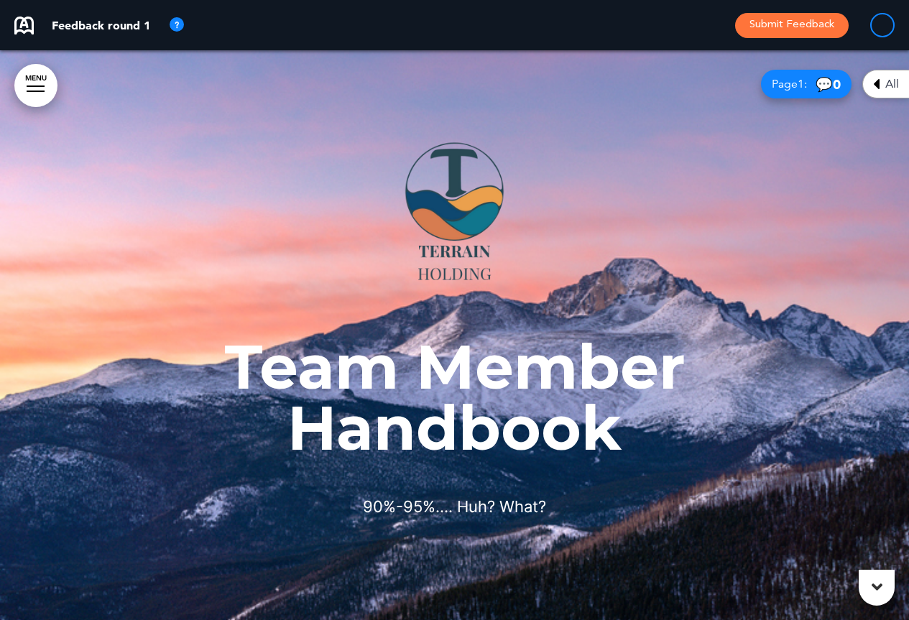
click at [874, 544] on body "Are you sure you want to close this modal? Cancel Close 10 Publishing Creating …" at bounding box center [454, 310] width 909 height 620
click at [876, 586] on icon at bounding box center [876, 586] width 11 height 17
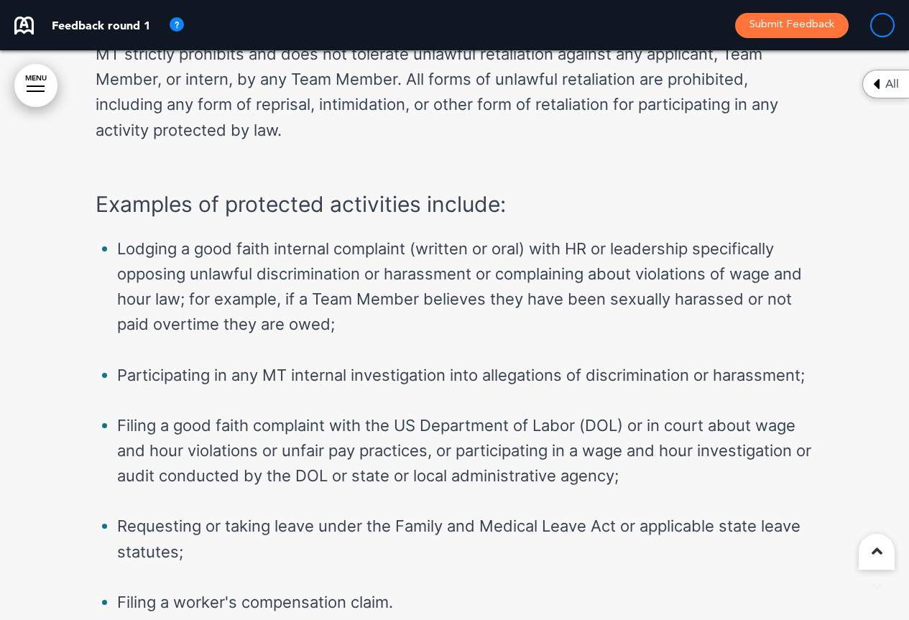
scroll to position [54172, 0]
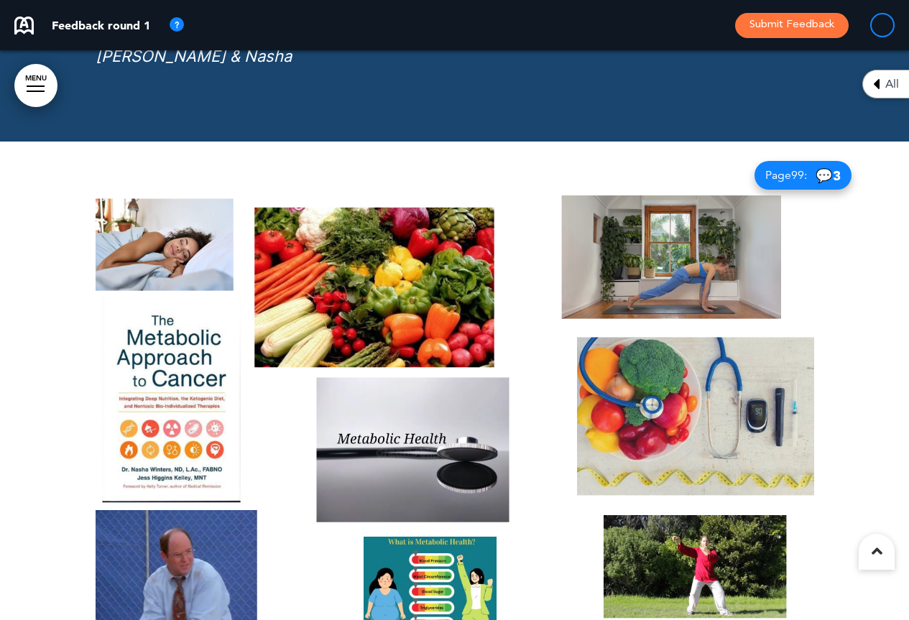
click at [881, 554] on icon at bounding box center [876, 550] width 11 height 17
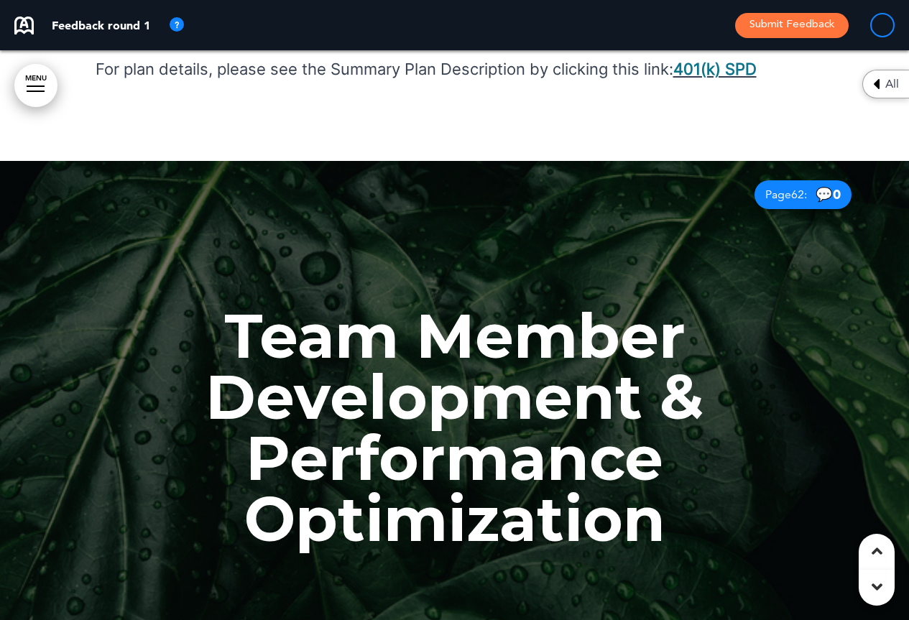
click at [881, 554] on icon at bounding box center [876, 550] width 11 height 17
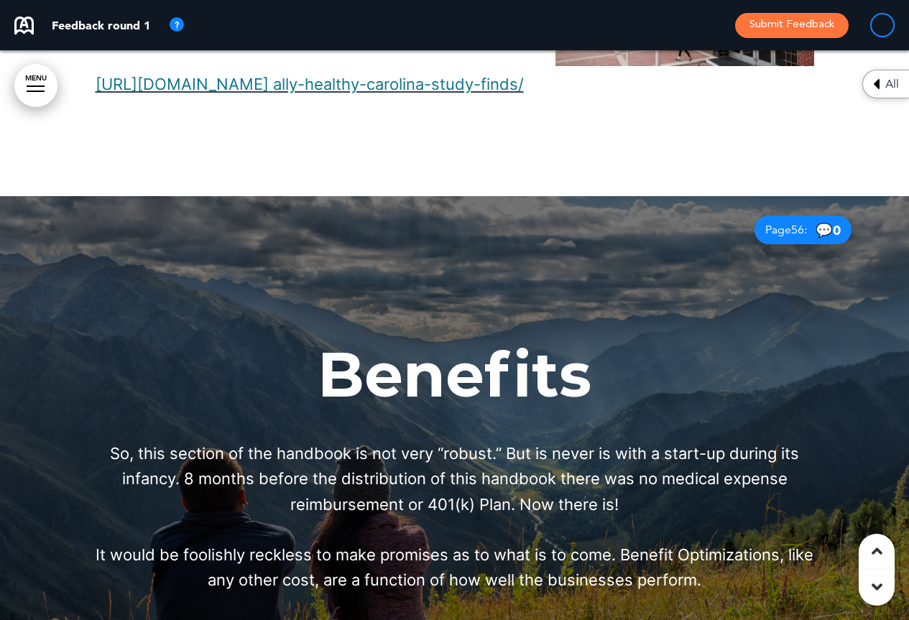
click at [881, 554] on icon at bounding box center [876, 550] width 11 height 17
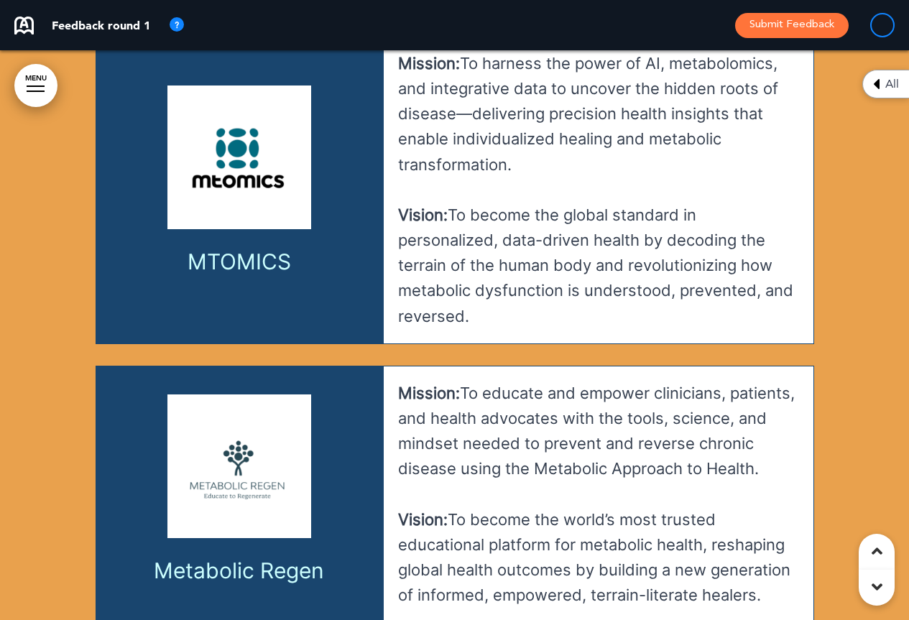
scroll to position [15998, 0]
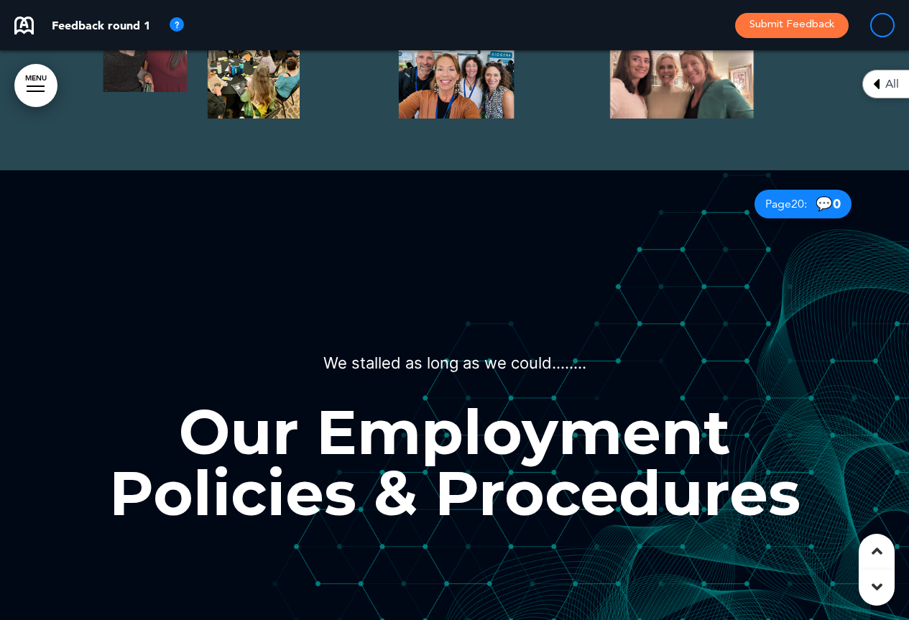
click at [881, 554] on icon at bounding box center [876, 550] width 11 height 17
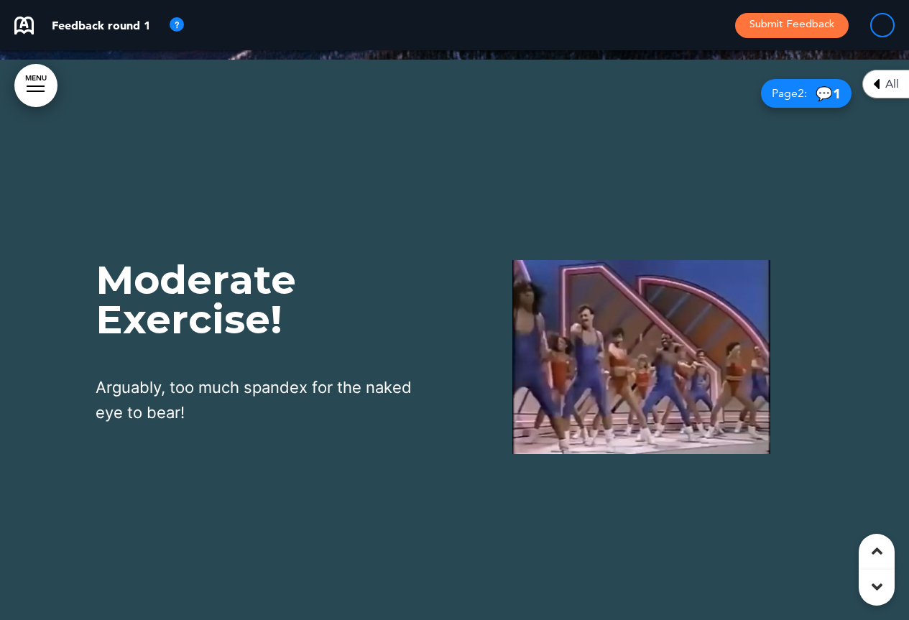
click at [881, 554] on icon at bounding box center [876, 550] width 11 height 17
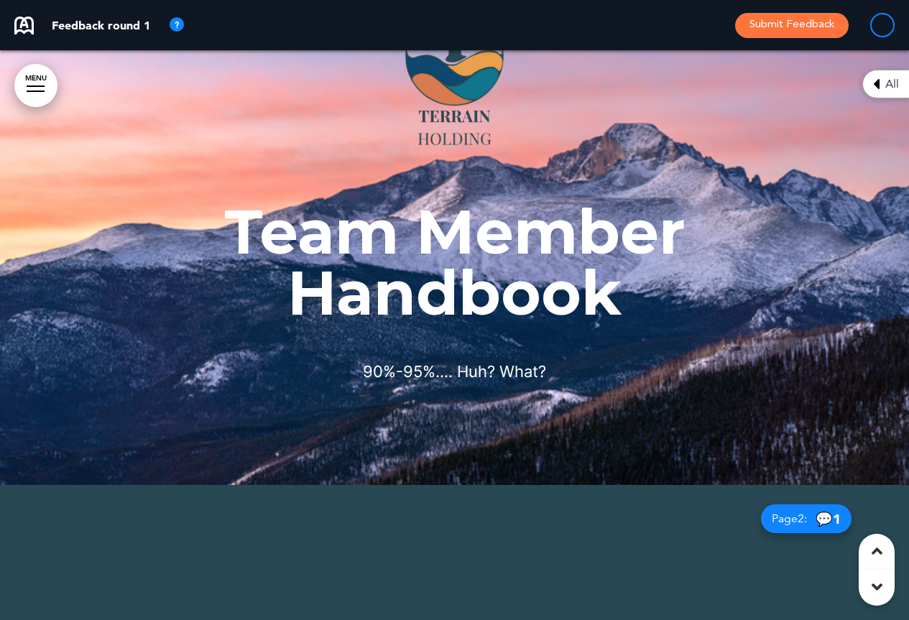
click at [881, 554] on icon at bounding box center [876, 550] width 11 height 17
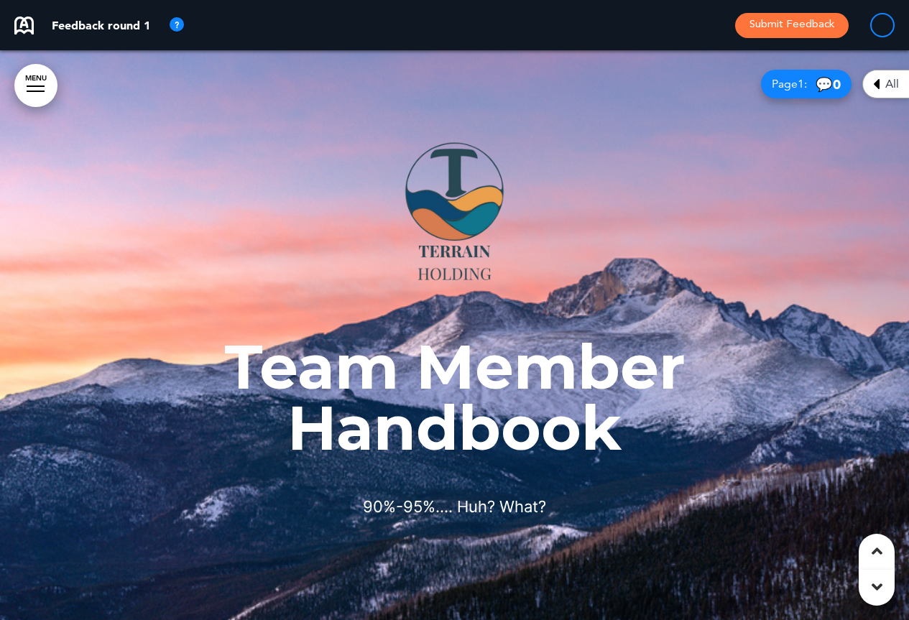
click at [881, 554] on icon at bounding box center [876, 550] width 11 height 17
click at [881, 554] on body "Are you sure you want to close this modal? Cancel Close 10 Publishing Creating …" at bounding box center [454, 310] width 909 height 620
click at [881, 554] on div at bounding box center [454, 335] width 909 height 570
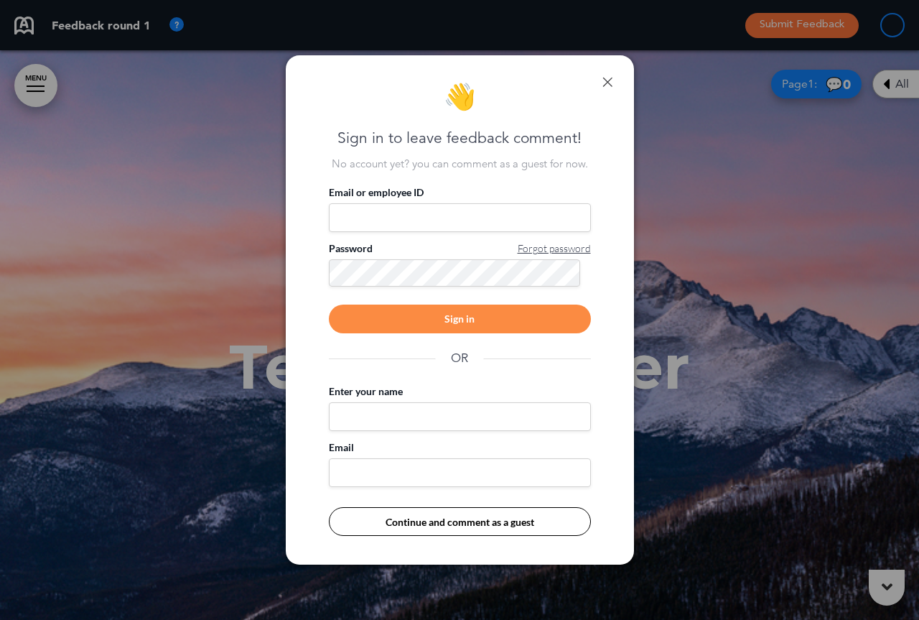
click at [611, 78] on link at bounding box center [608, 82] width 10 height 10
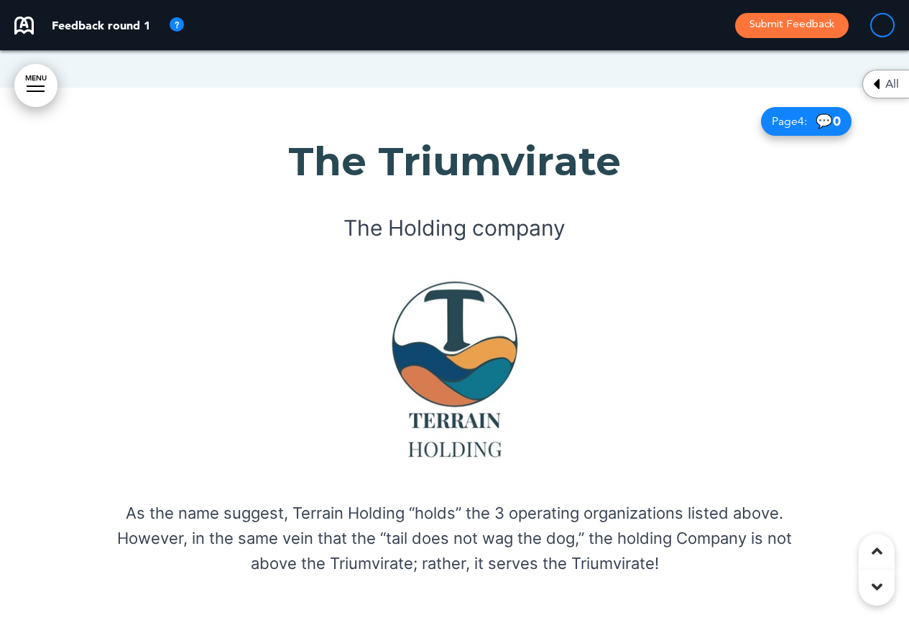
scroll to position [2490, 0]
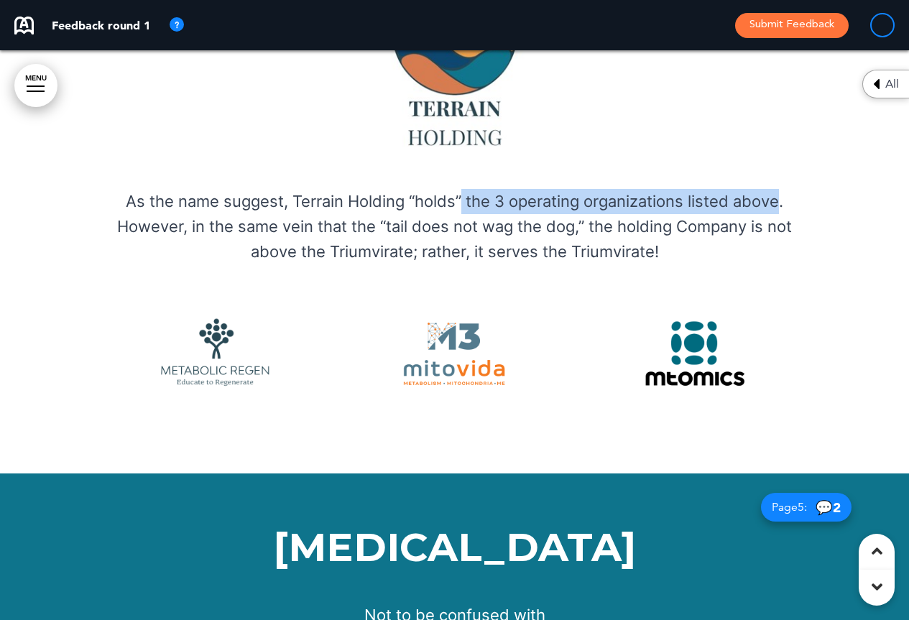
drag, startPoint x: 460, startPoint y: 194, endPoint x: 779, endPoint y: 193, distance: 319.6
click at [779, 193] on p "As the name suggest, Terrain Holding “holds” the 3 operating organizations list…" at bounding box center [455, 227] width 718 height 76
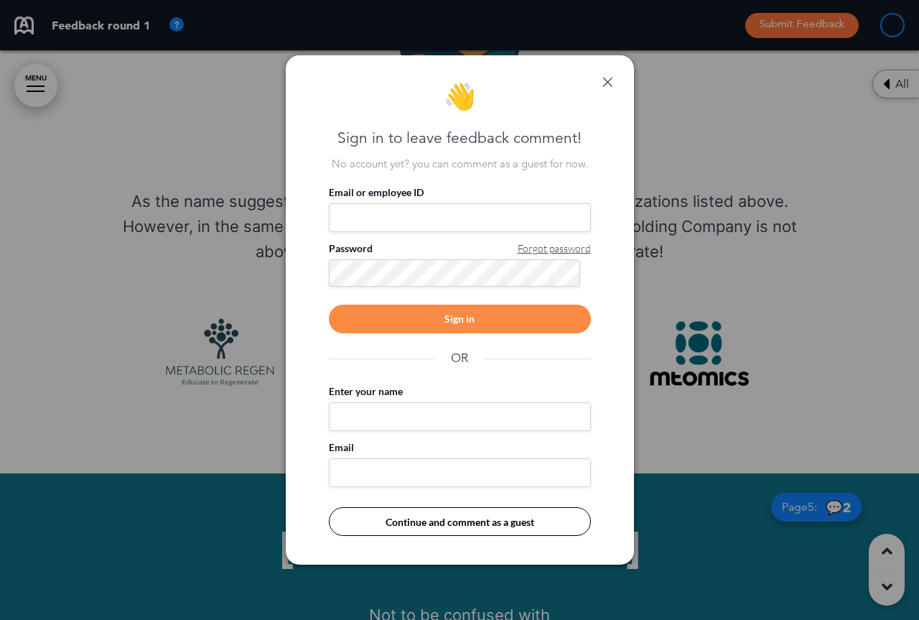
drag, startPoint x: 718, startPoint y: 193, endPoint x: 611, endPoint y: 83, distance: 152.9
click at [611, 83] on link at bounding box center [608, 82] width 10 height 10
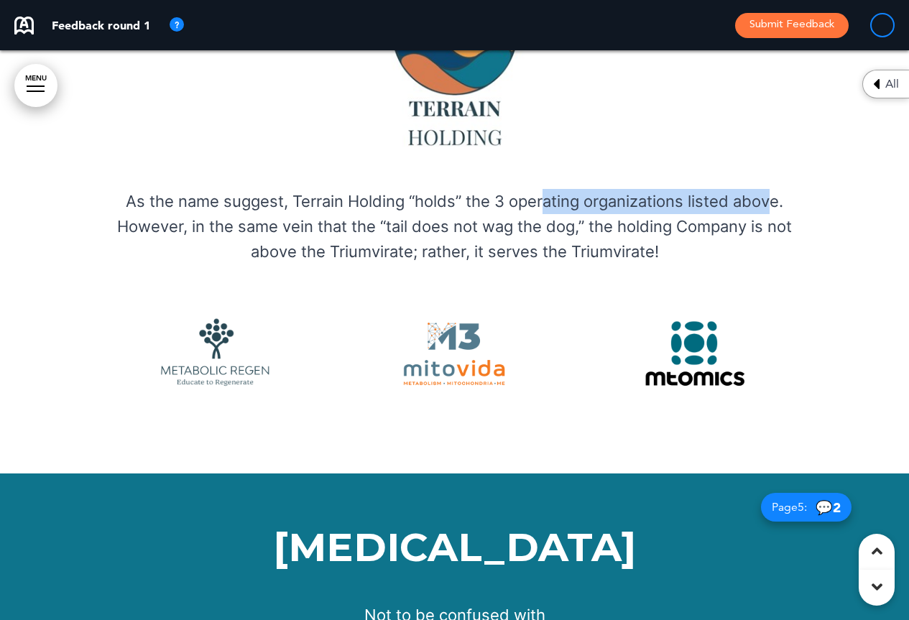
drag, startPoint x: 771, startPoint y: 191, endPoint x: 543, endPoint y: 200, distance: 228.6
click at [543, 200] on p "As the name suggest, Terrain Holding “holds” the 3 operating organizations list…" at bounding box center [455, 227] width 718 height 76
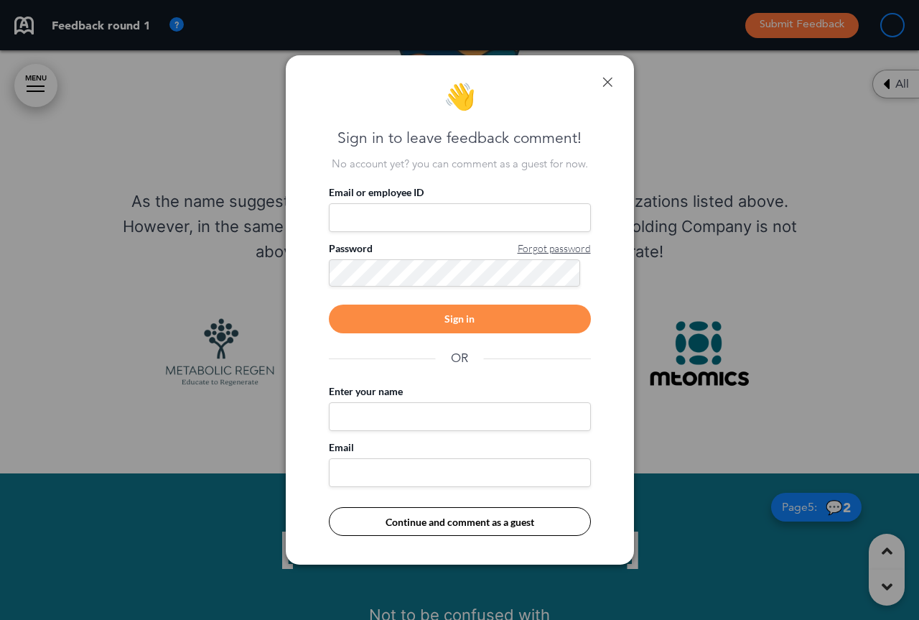
click at [614, 81] on div "👋 Sign in to leave feedback comment! No account yet? you can comment as a guest…" at bounding box center [460, 310] width 348 height 510
click at [605, 81] on link at bounding box center [608, 82] width 10 height 10
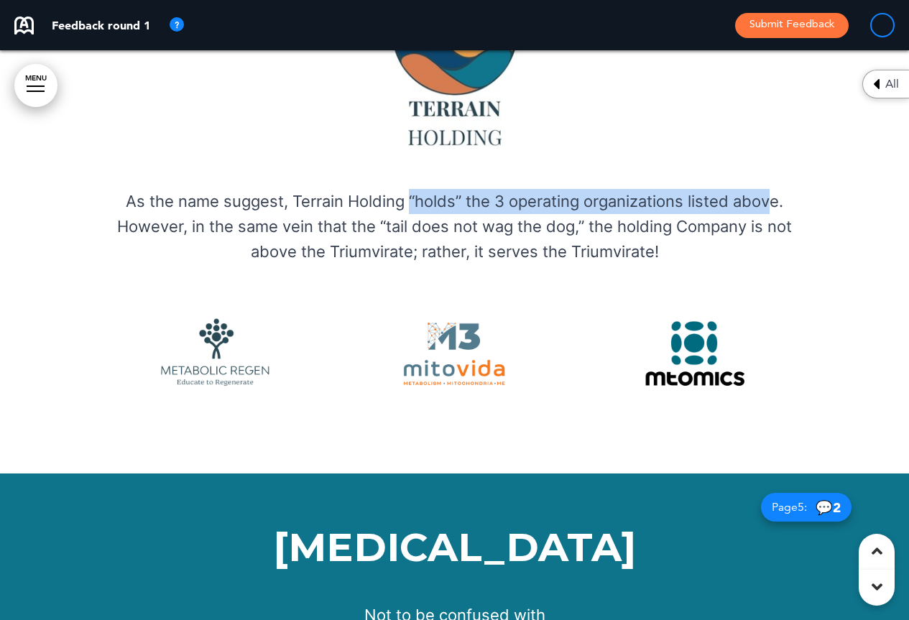
drag, startPoint x: 773, startPoint y: 194, endPoint x: 407, endPoint y: 200, distance: 366.4
click at [407, 200] on p "As the name suggest, Terrain Holding “holds” the 3 operating organizations list…" at bounding box center [455, 227] width 718 height 76
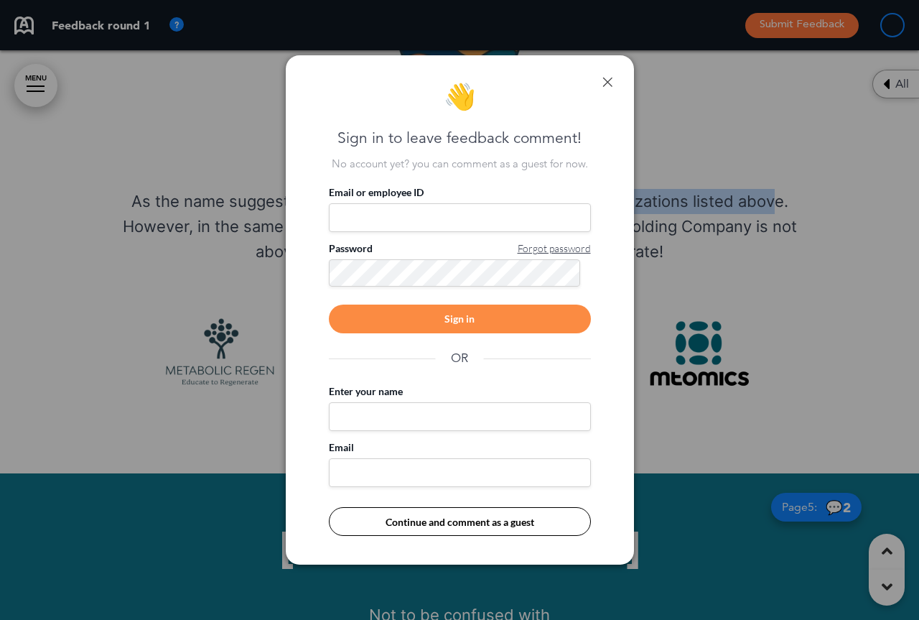
click at [612, 80] on link at bounding box center [608, 82] width 10 height 10
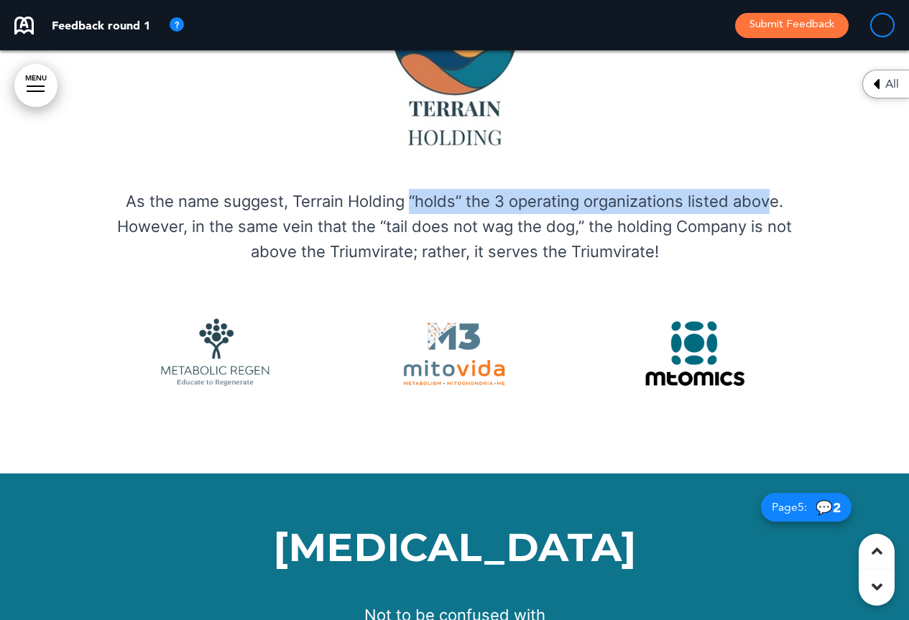
copy p "“holds” the 3 operating organizations listed abov"
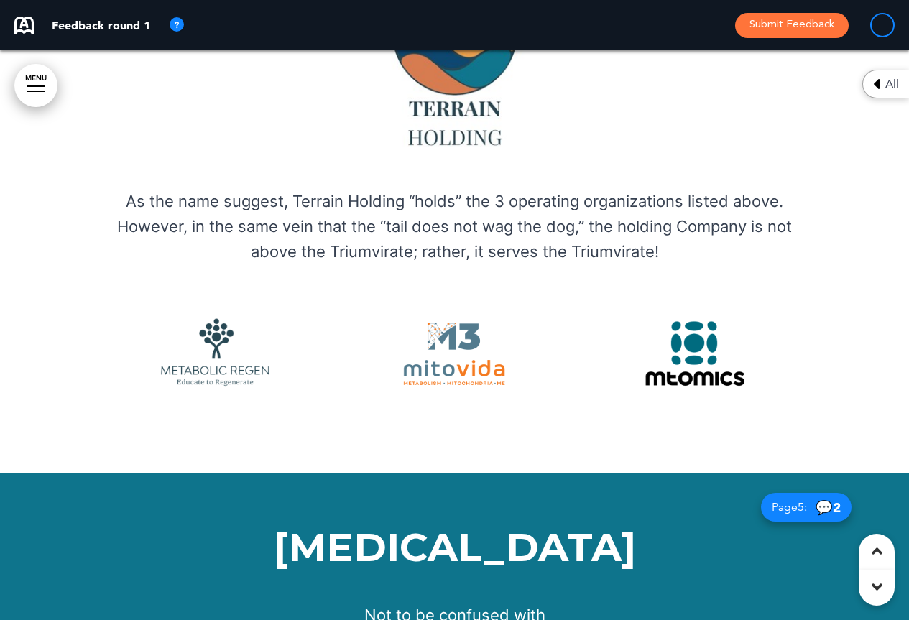
click at [82, 154] on div at bounding box center [454, 125] width 909 height 698
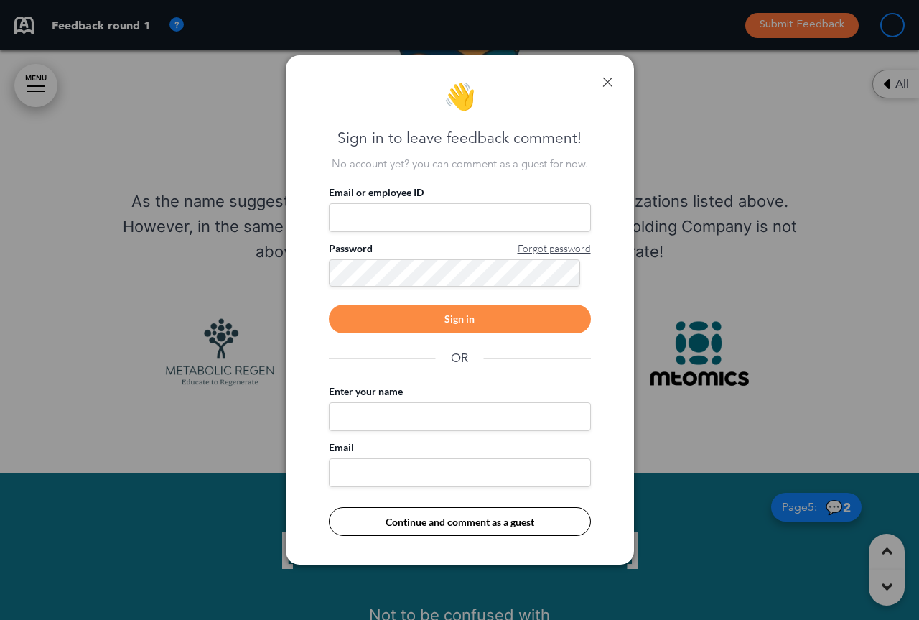
click at [611, 80] on link at bounding box center [608, 82] width 10 height 10
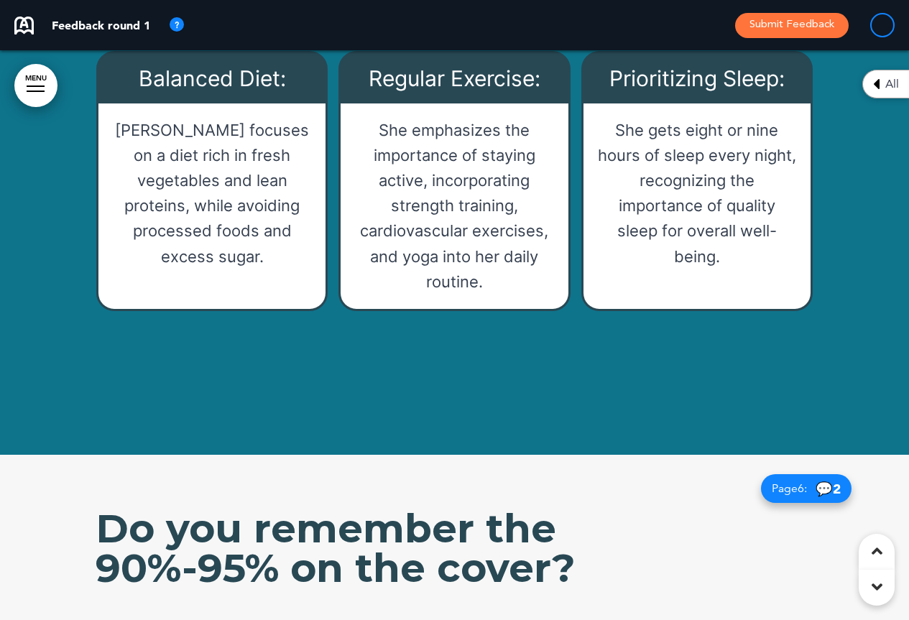
scroll to position [3735, 0]
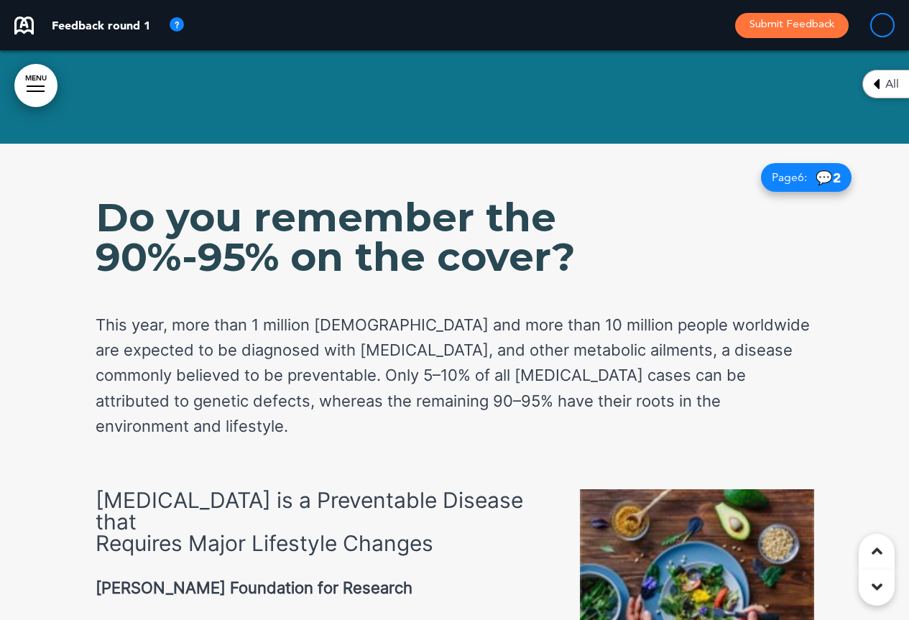
click at [858, 388] on div at bounding box center [454, 605] width 909 height 922
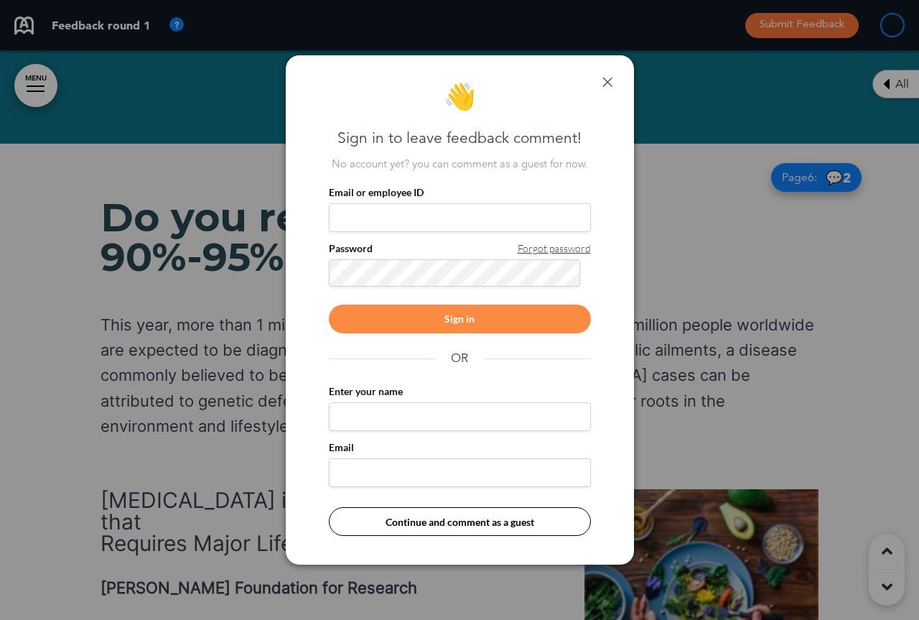
click at [608, 77] on link at bounding box center [608, 82] width 10 height 10
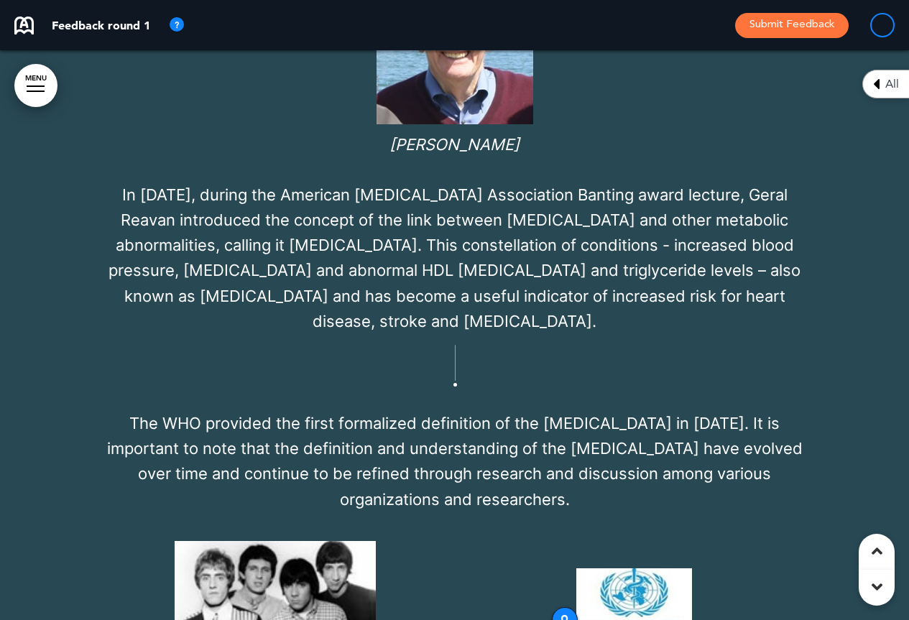
scroll to position [8715, 0]
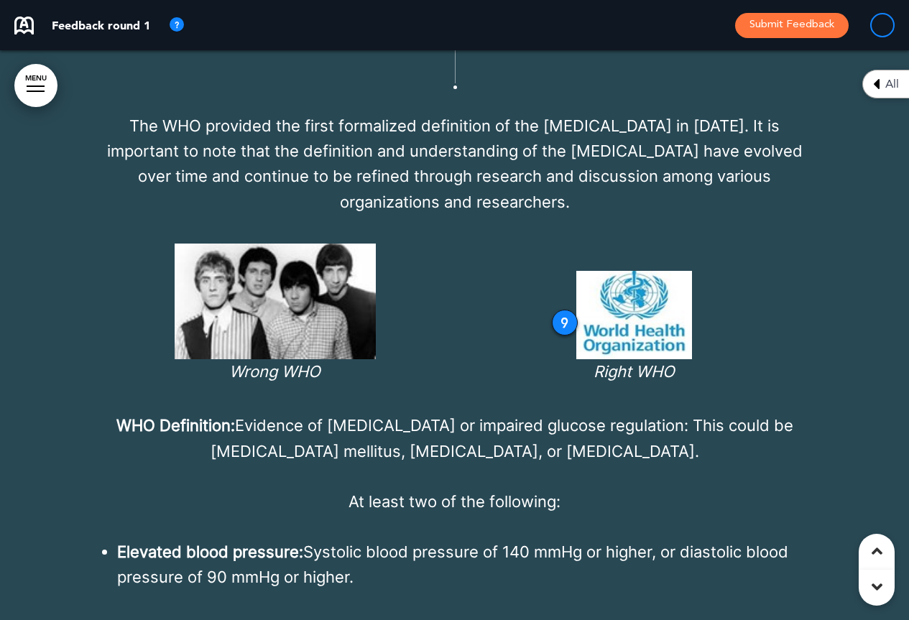
click at [656, 539] on li "Elevated blood pressure: Systolic blood pressure of 140 mmHg or higher, or dias…" at bounding box center [465, 564] width 697 height 50
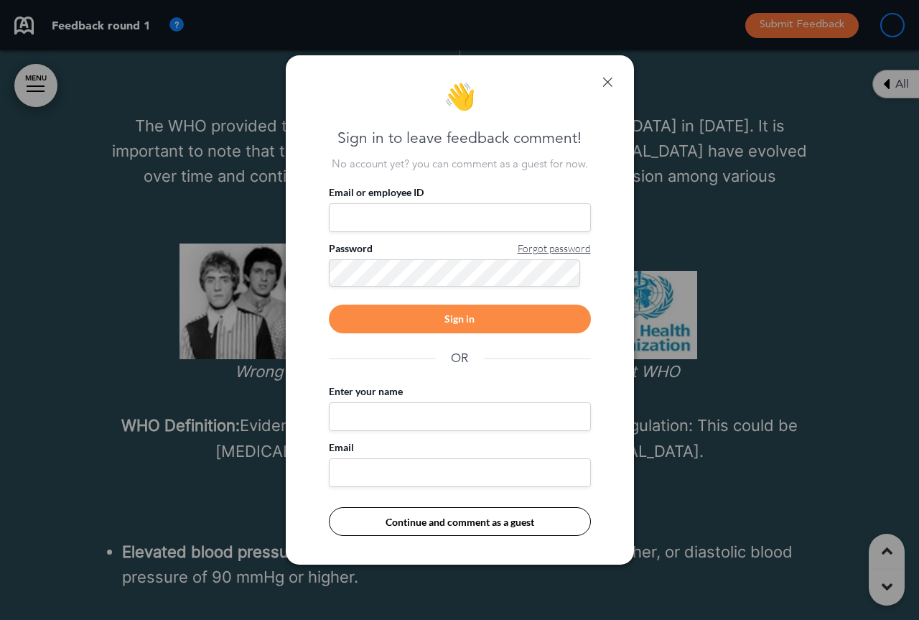
click at [612, 80] on link at bounding box center [608, 82] width 10 height 10
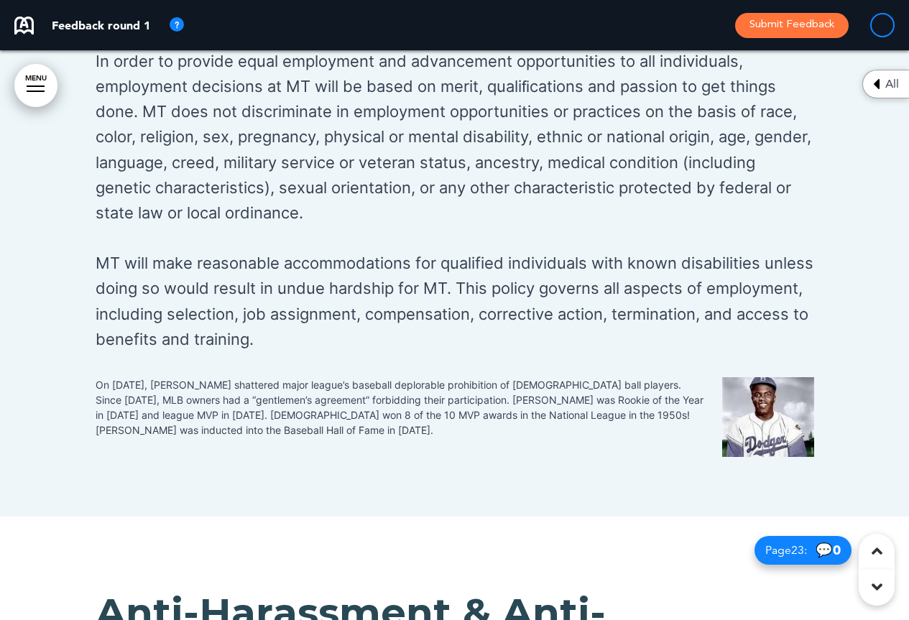
scroll to position [17742, 0]
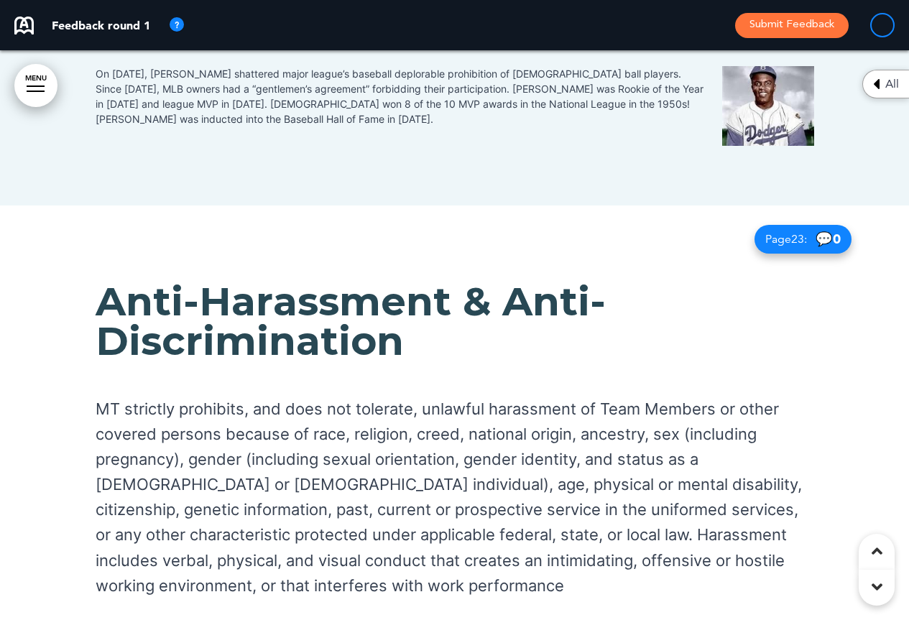
drag, startPoint x: 83, startPoint y: 509, endPoint x: 95, endPoint y: 508, distance: 11.6
click at [95, 508] on div "Anti-Harassment & Anti-Discrimination MT strictly prohibits, and does not toler…" at bounding box center [454, 490] width 909 height 570
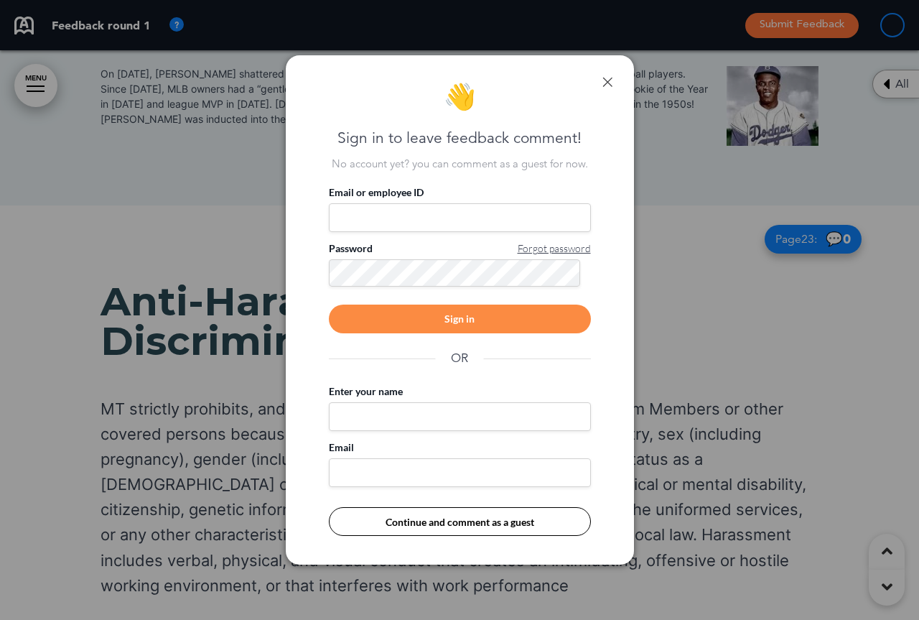
drag, startPoint x: 134, startPoint y: 507, endPoint x: 608, endPoint y: 80, distance: 638.3
click at [608, 80] on link at bounding box center [608, 82] width 10 height 10
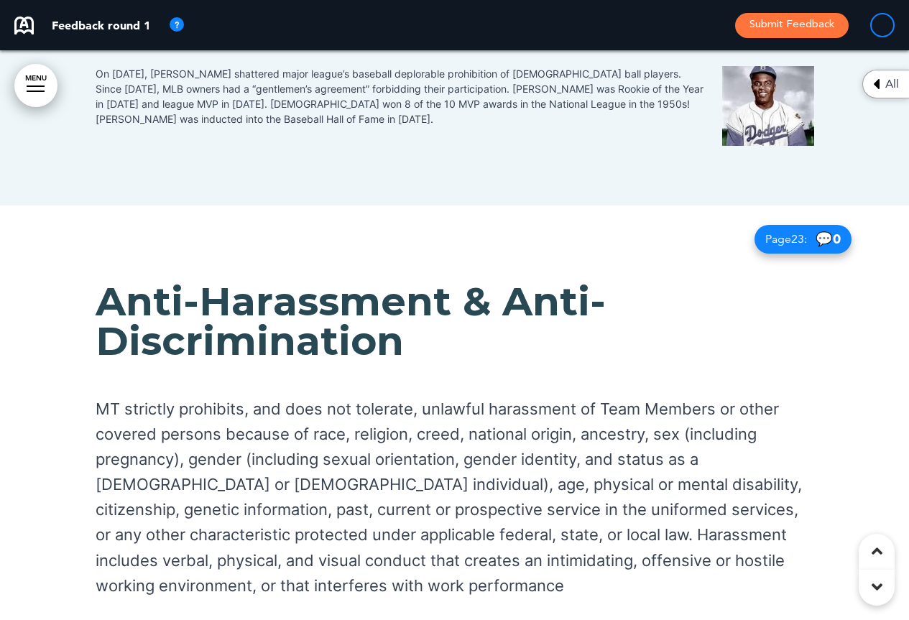
drag, startPoint x: 521, startPoint y: 534, endPoint x: 96, endPoint y: 515, distance: 425.6
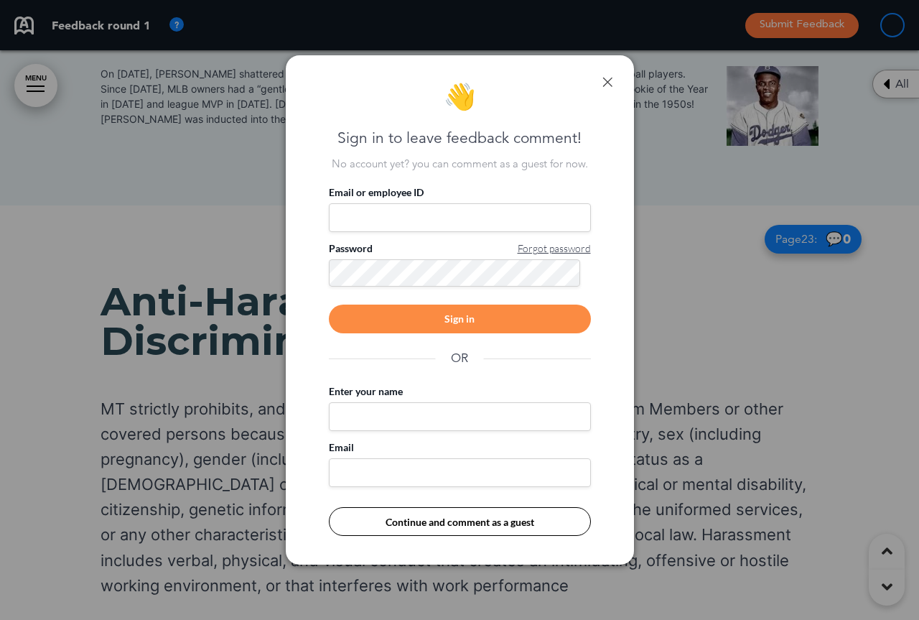
click at [609, 77] on link at bounding box center [608, 82] width 10 height 10
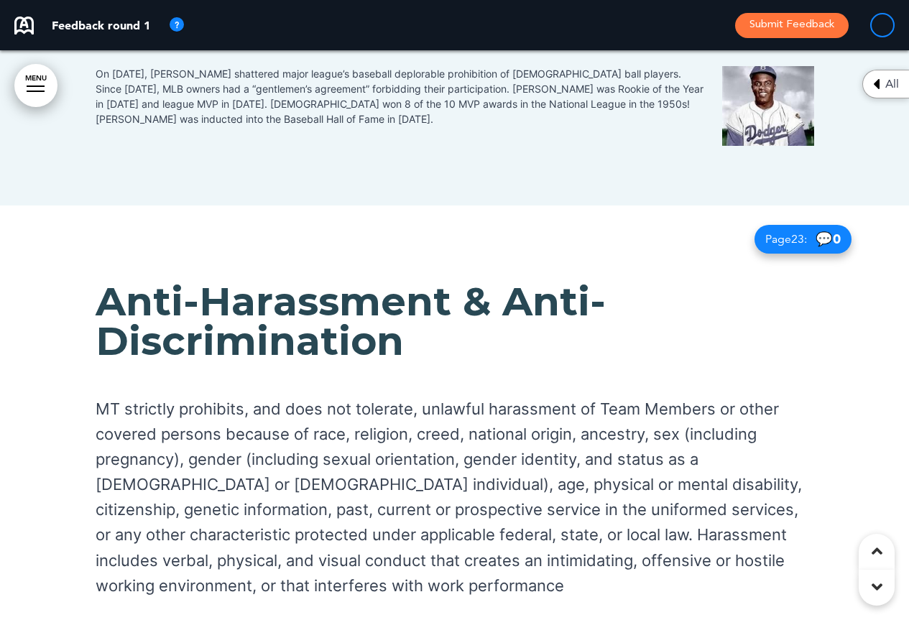
copy p "If you are subjected to harassment, you can report it directly to the CEO. We a…"
click at [842, 282] on div at bounding box center [454, 490] width 909 height 570
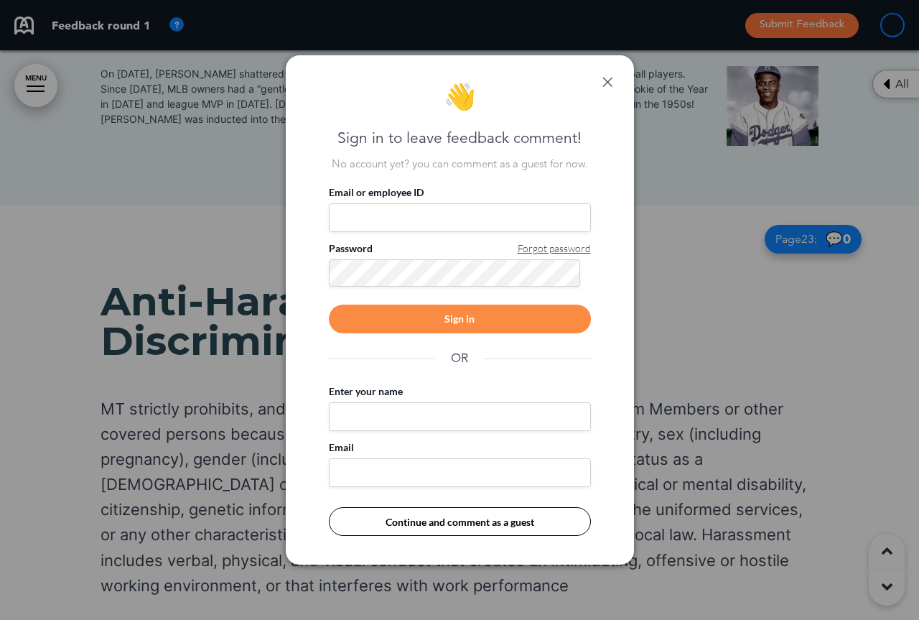
click at [610, 85] on link at bounding box center [608, 82] width 10 height 10
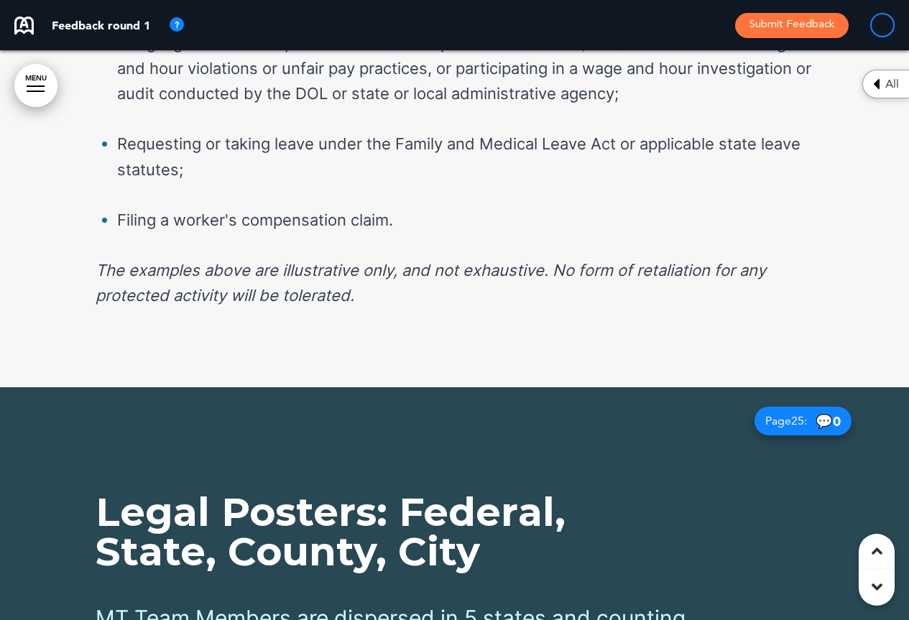
scroll to position [19298, 0]
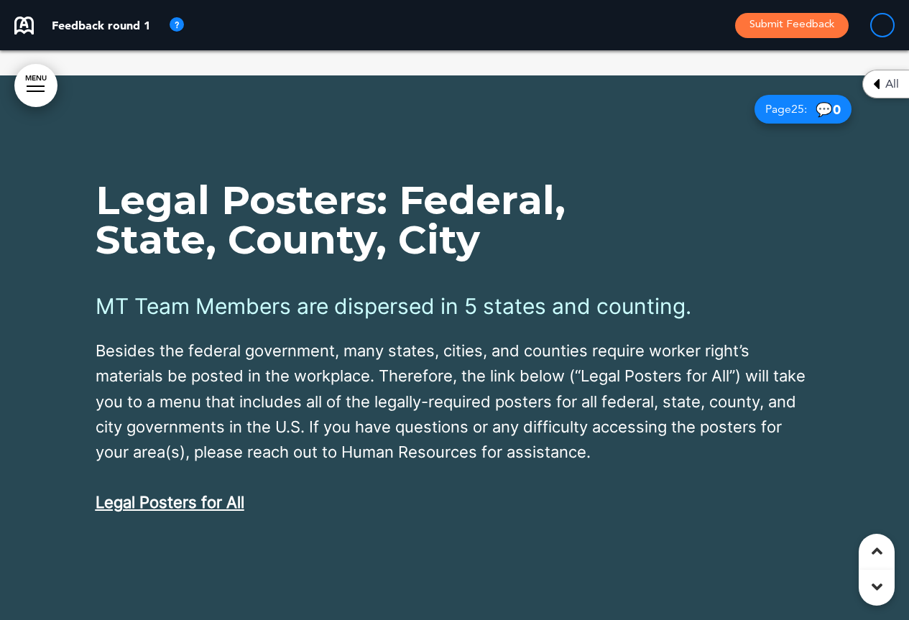
click at [854, 400] on div at bounding box center [454, 360] width 909 height 570
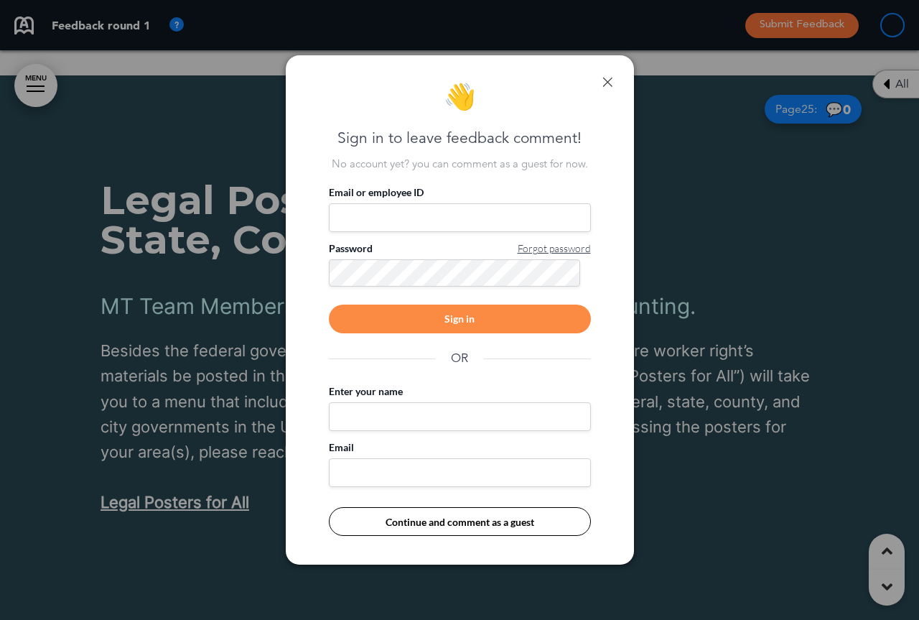
click at [612, 80] on link at bounding box center [608, 82] width 10 height 10
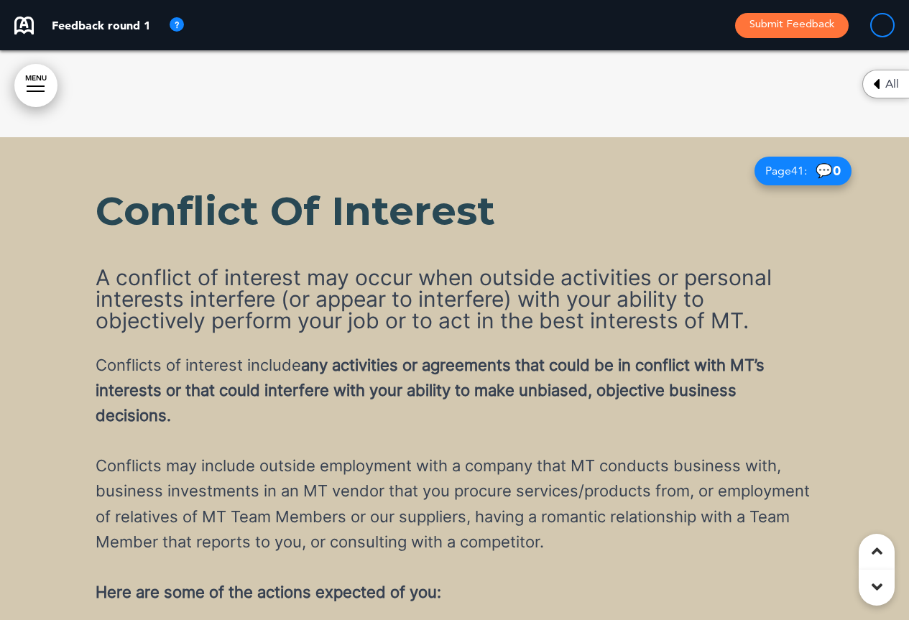
scroll to position [32371, 0]
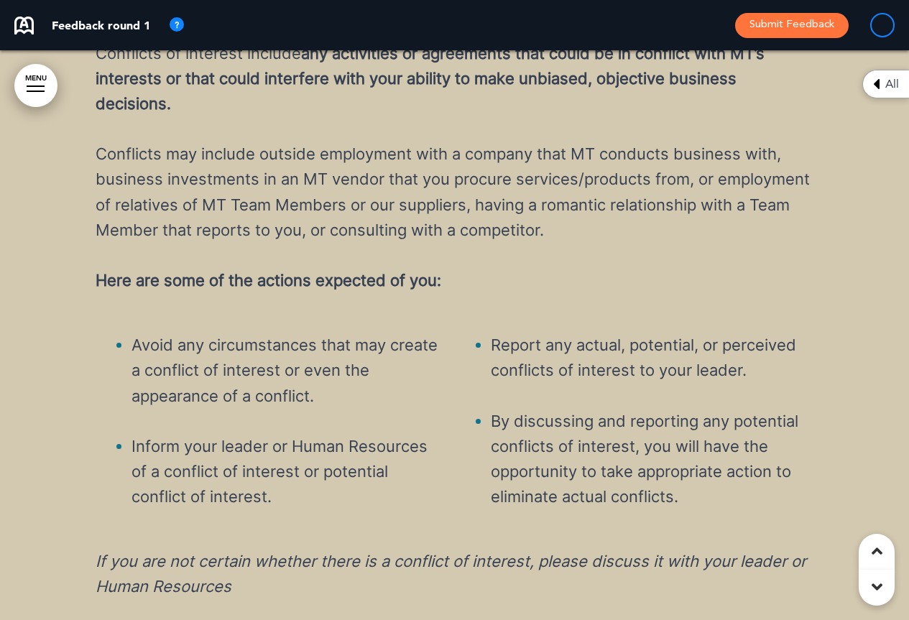
click at [815, 429] on div at bounding box center [454, 251] width 909 height 853
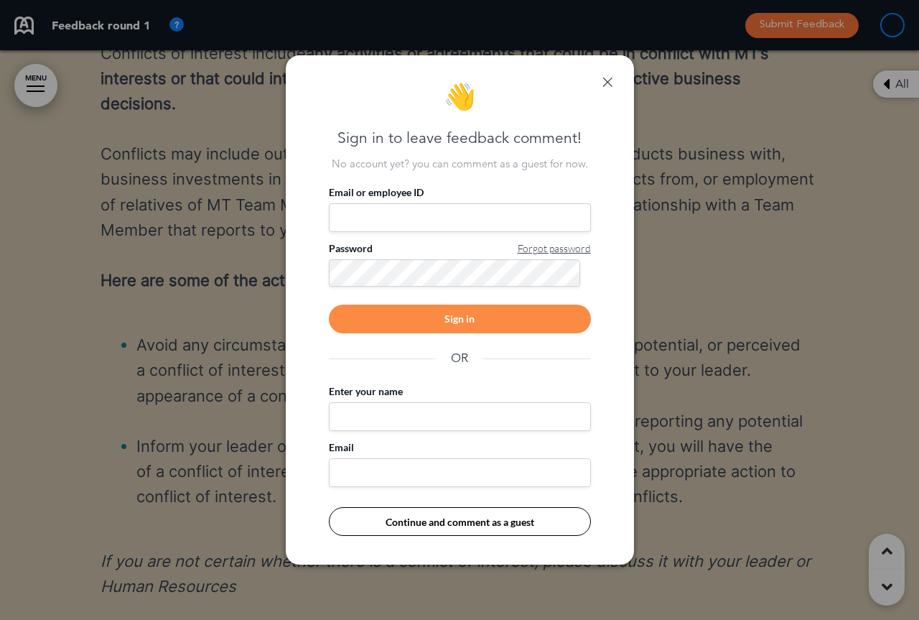
click at [613, 81] on div "👋 Sign in to leave feedback comment! No account yet? you can comment as a guest…" at bounding box center [460, 310] width 348 height 510
click at [609, 81] on link at bounding box center [608, 82] width 10 height 10
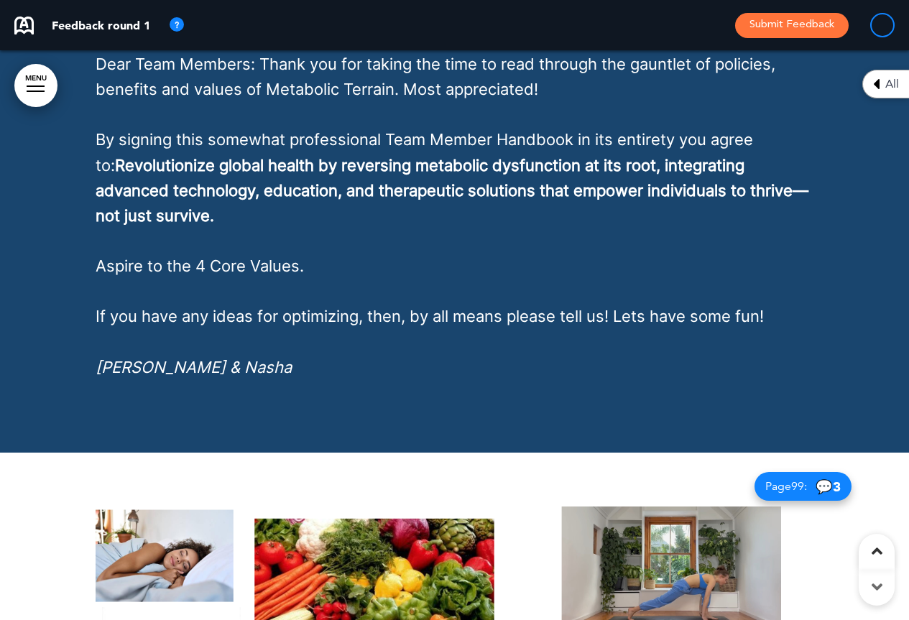
scroll to position [54172, 0]
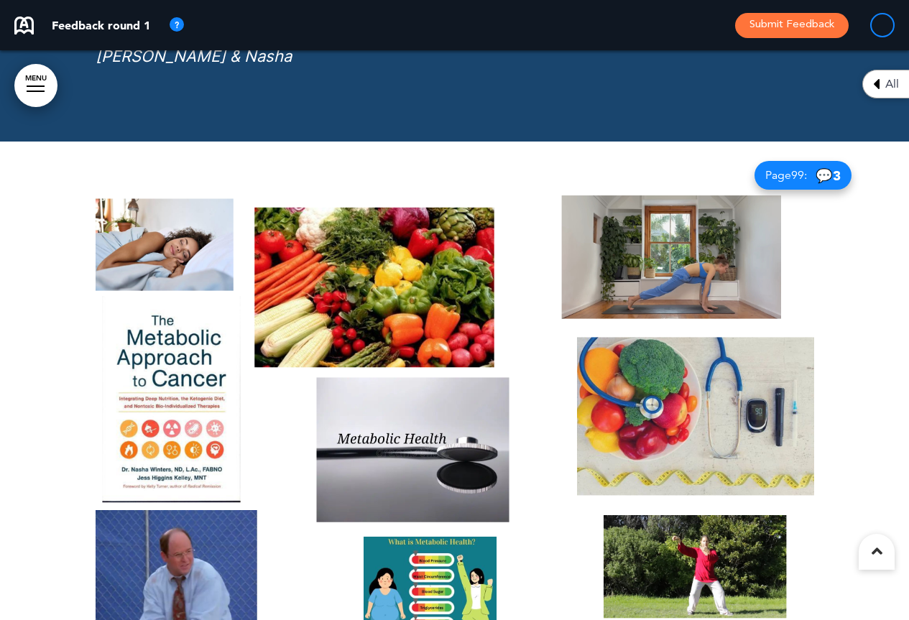
click at [818, 169] on span "💬 3" at bounding box center [827, 176] width 25 height 14
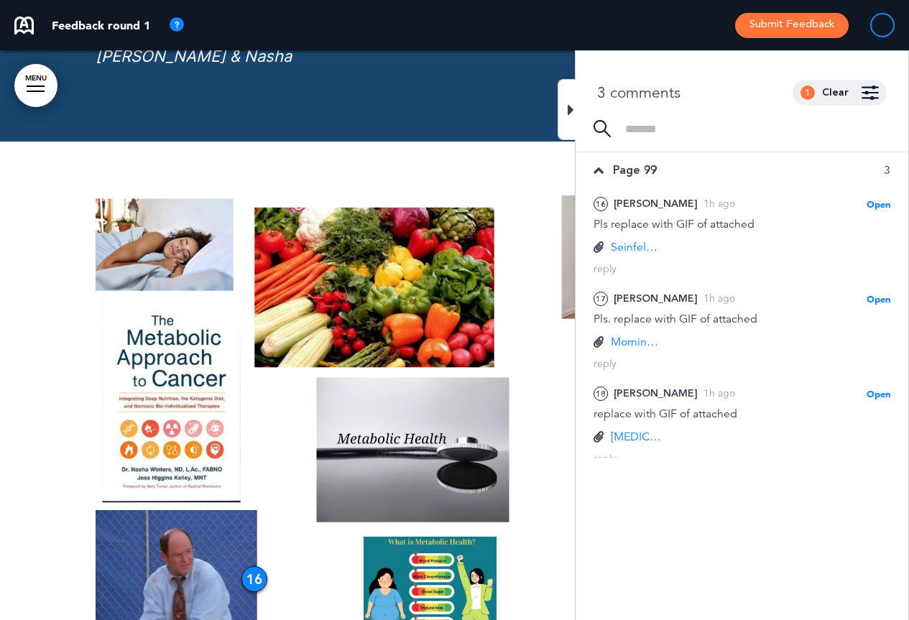
click at [572, 111] on icon at bounding box center [570, 109] width 6 height 17
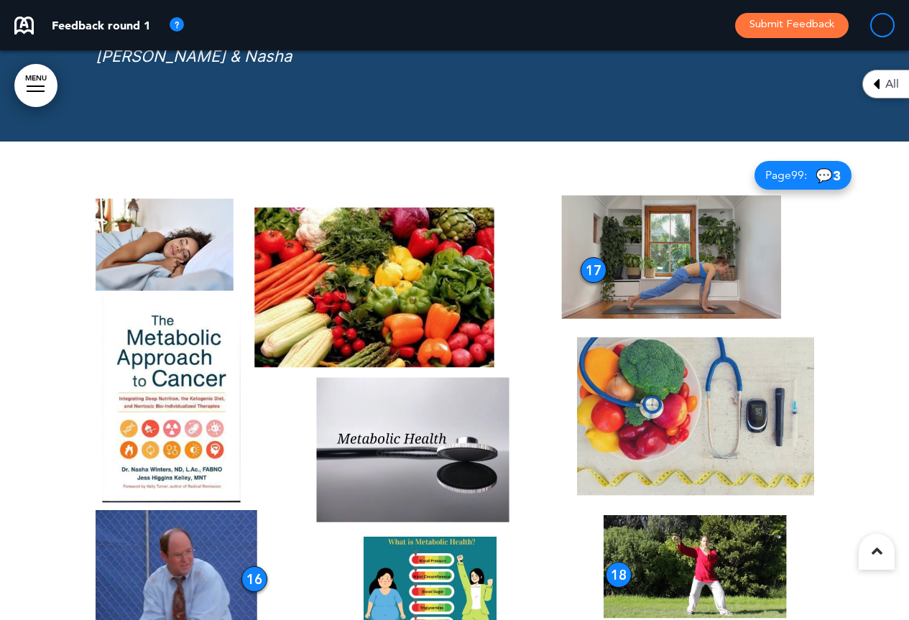
scroll to position [51682, 0]
